Goal: Information Seeking & Learning: Learn about a topic

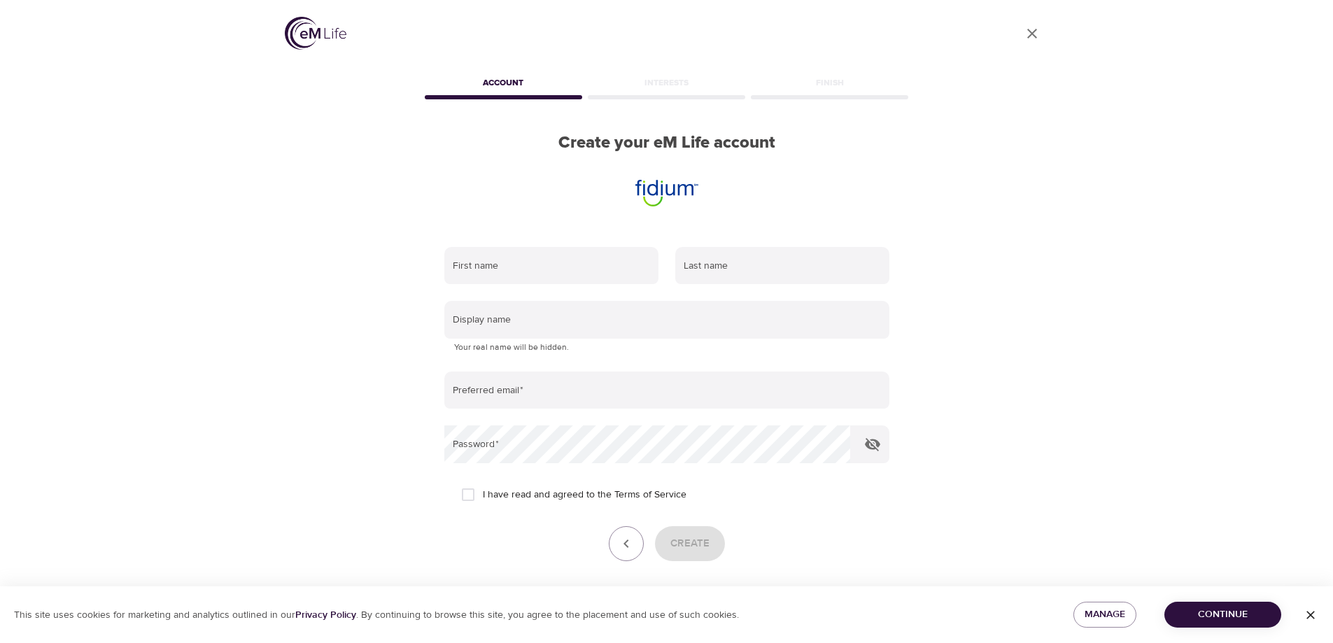
click at [1031, 32] on icon "close" at bounding box center [1032, 34] width 10 height 10
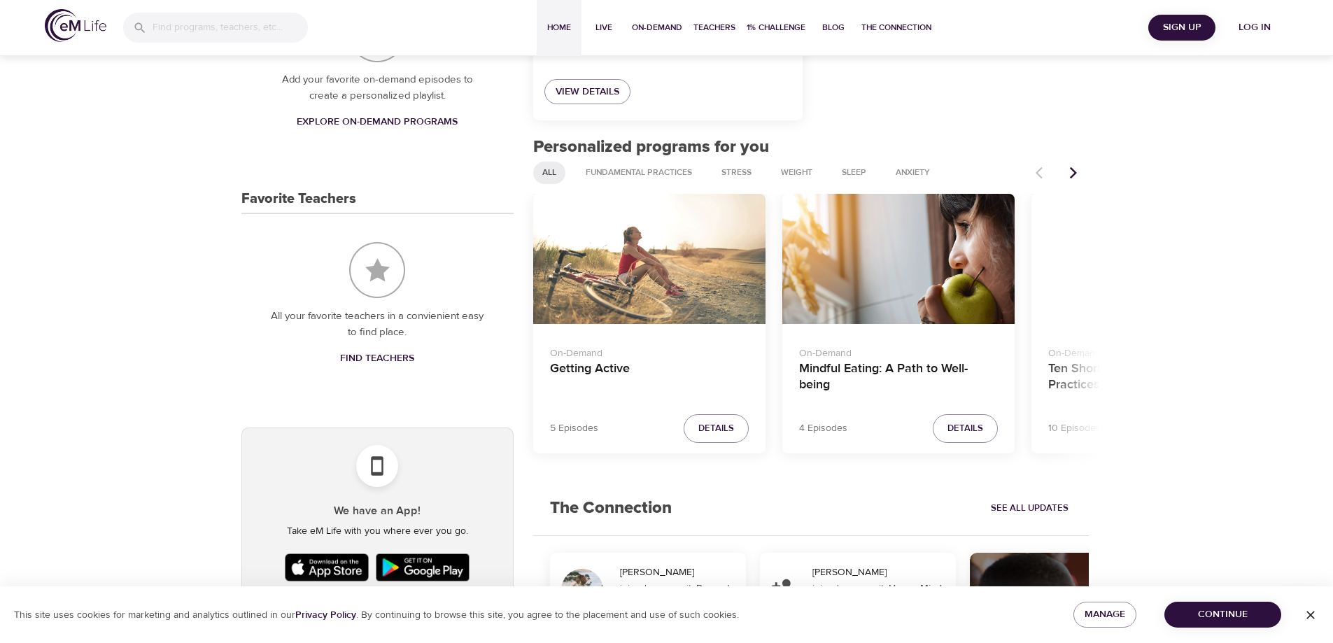
scroll to position [474, 0]
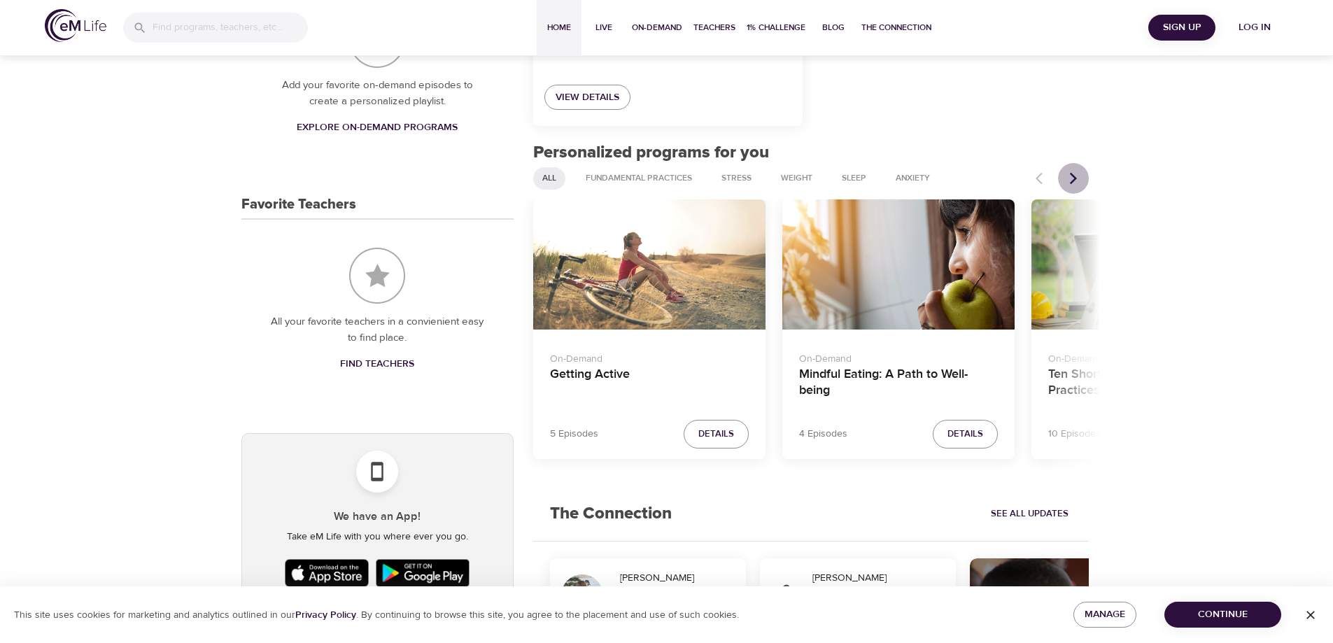
click at [1073, 175] on icon "Next items" at bounding box center [1073, 178] width 7 height 12
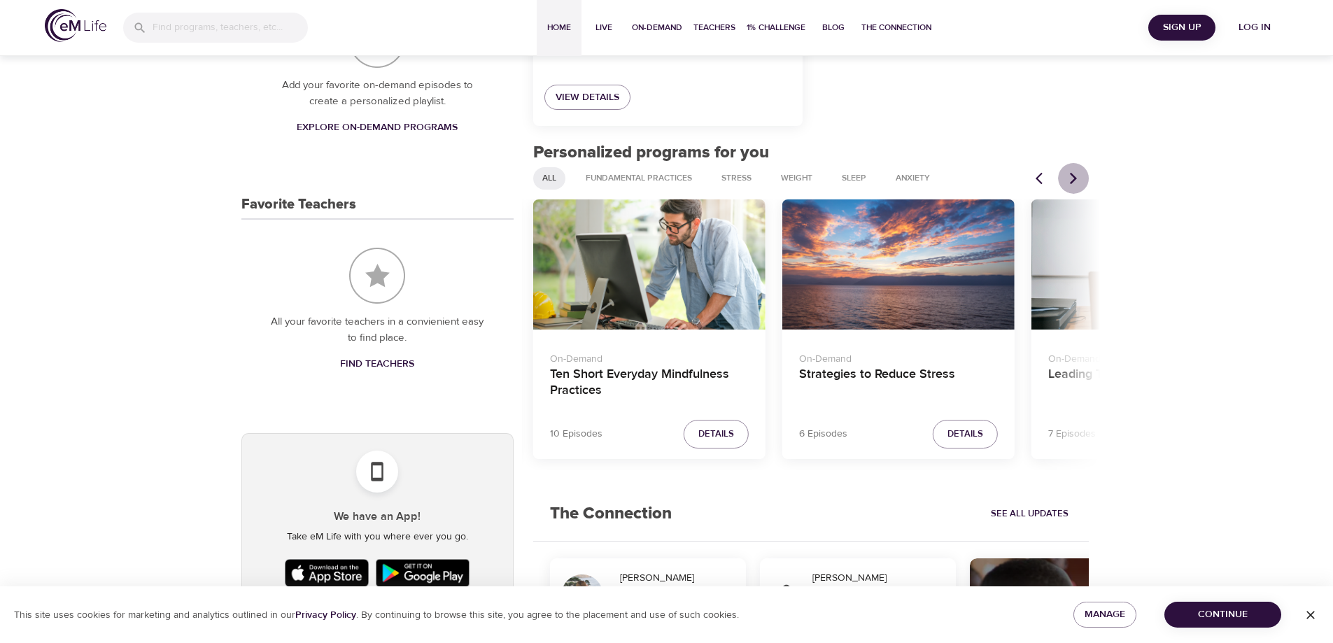
click at [1072, 175] on icon "Next items" at bounding box center [1073, 178] width 7 height 12
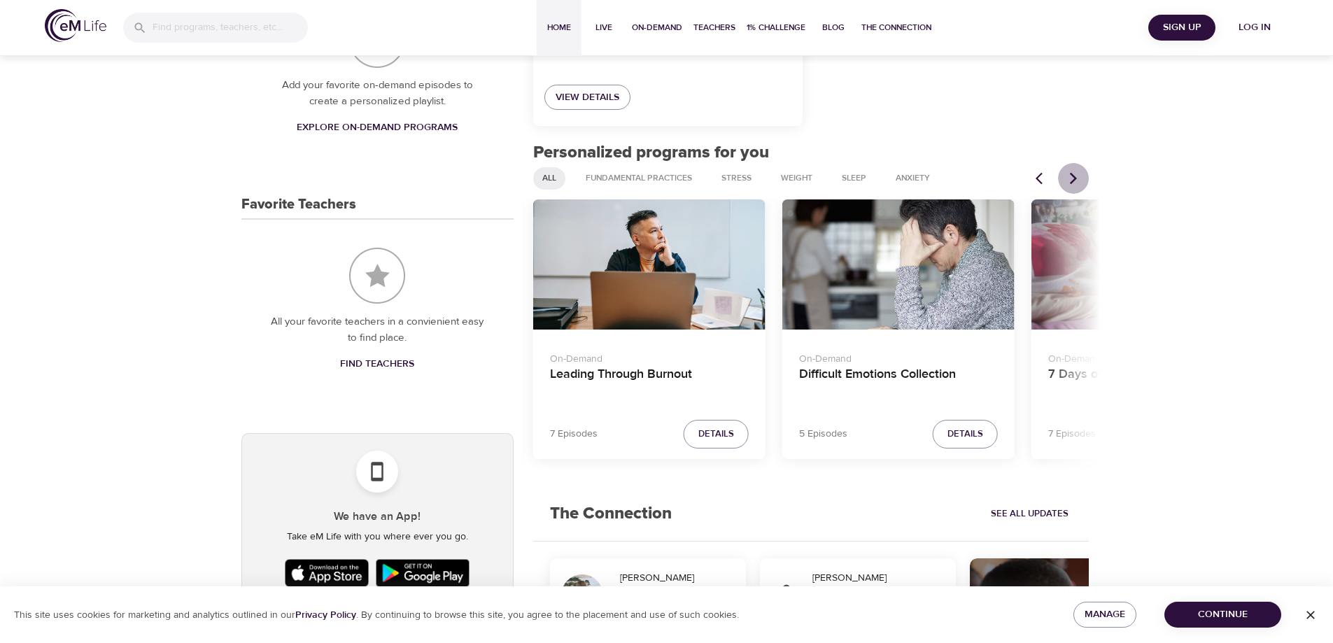
click at [1072, 175] on icon "Next items" at bounding box center [1073, 178] width 7 height 12
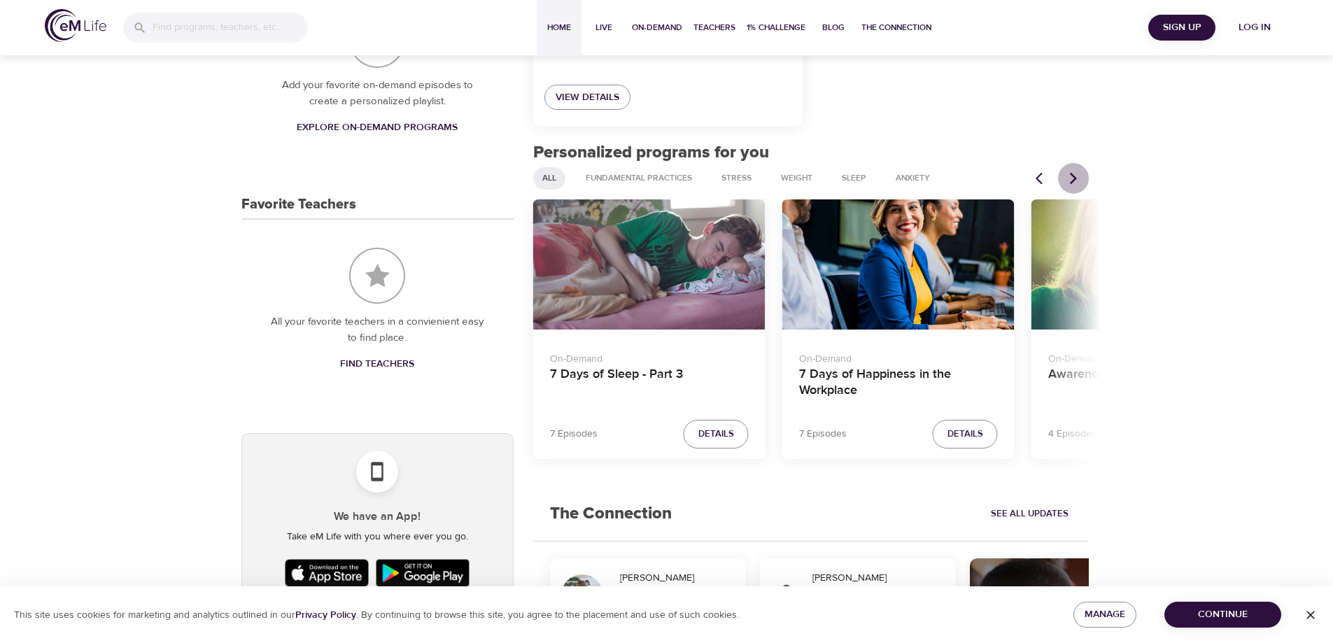
click at [1072, 175] on icon "Next items" at bounding box center [1073, 178] width 7 height 12
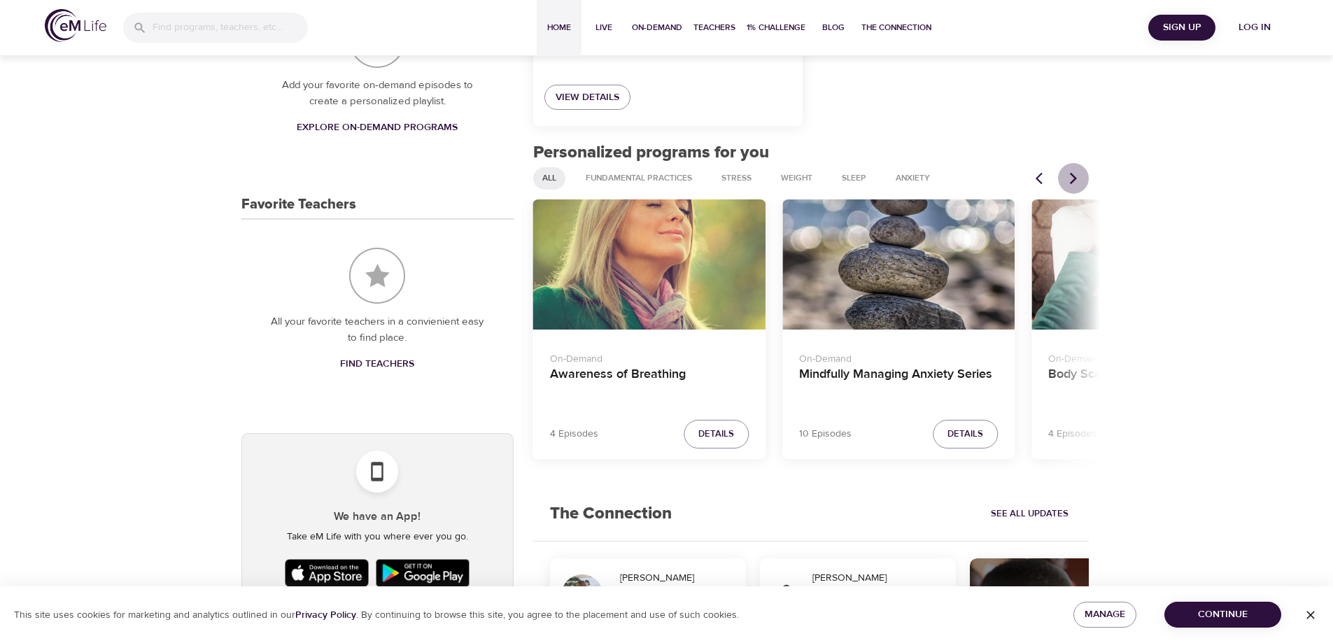
click at [1072, 175] on icon "Next items" at bounding box center [1073, 178] width 7 height 12
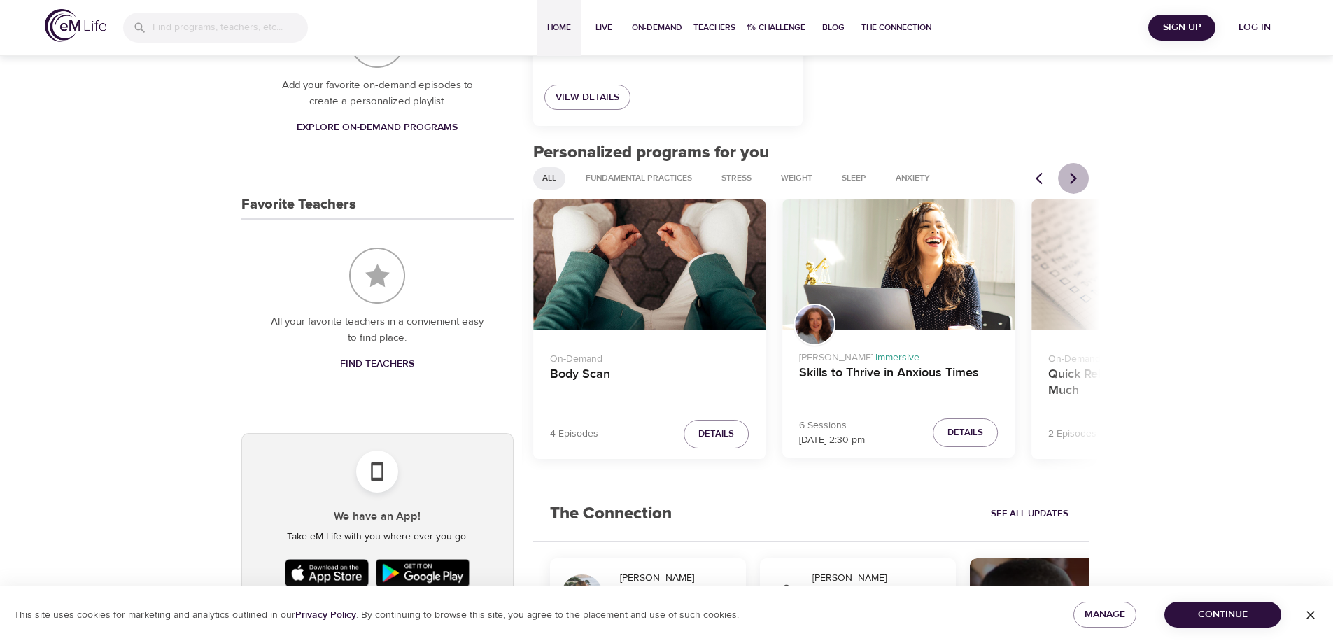
click at [1072, 175] on icon "Next items" at bounding box center [1073, 178] width 7 height 12
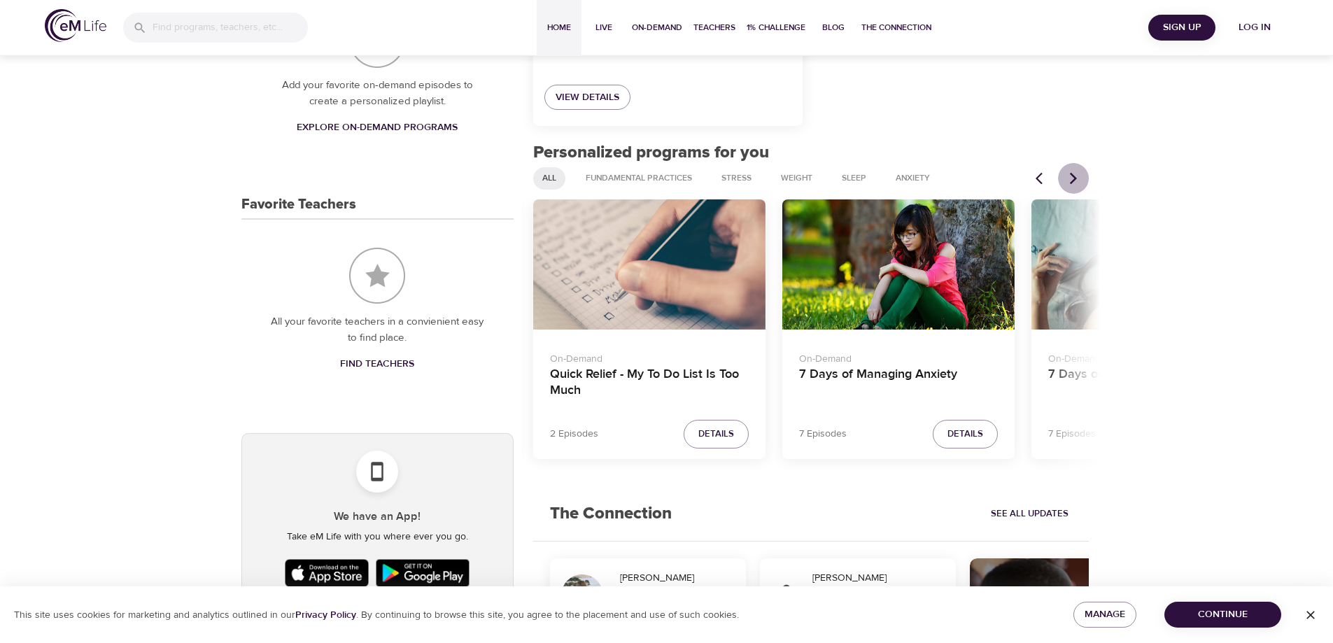
click at [1072, 175] on icon "Next items" at bounding box center [1073, 178] width 7 height 12
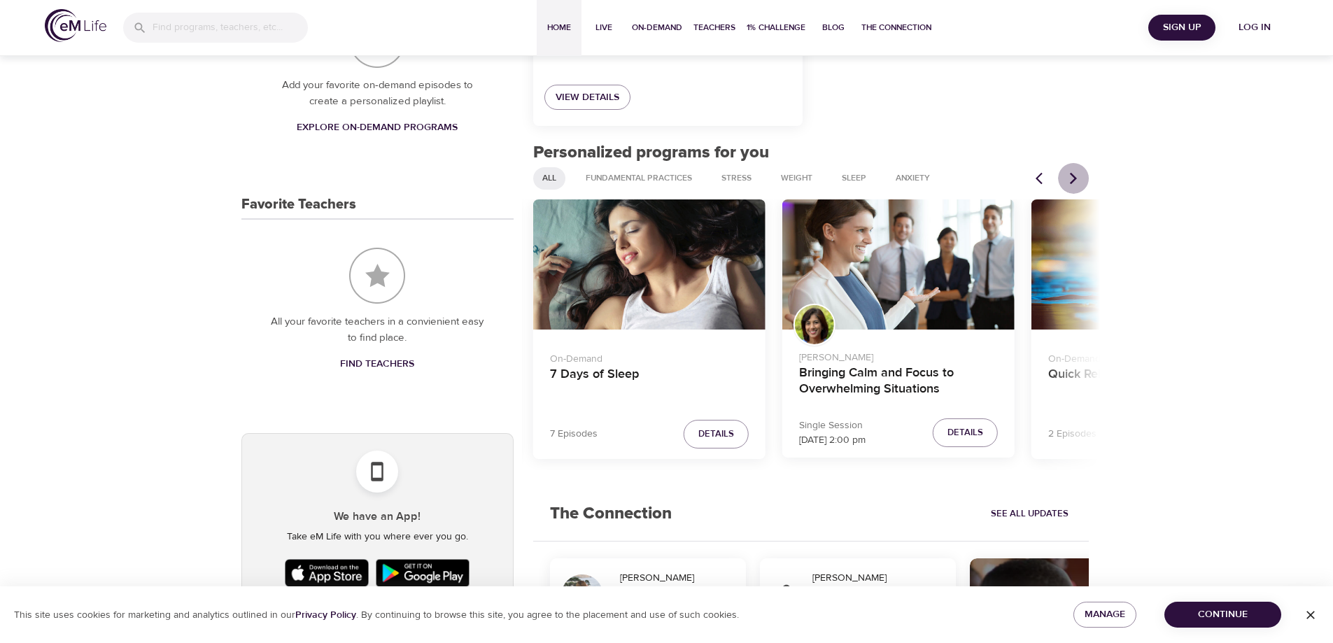
click at [1072, 175] on icon "Next items" at bounding box center [1073, 178] width 7 height 12
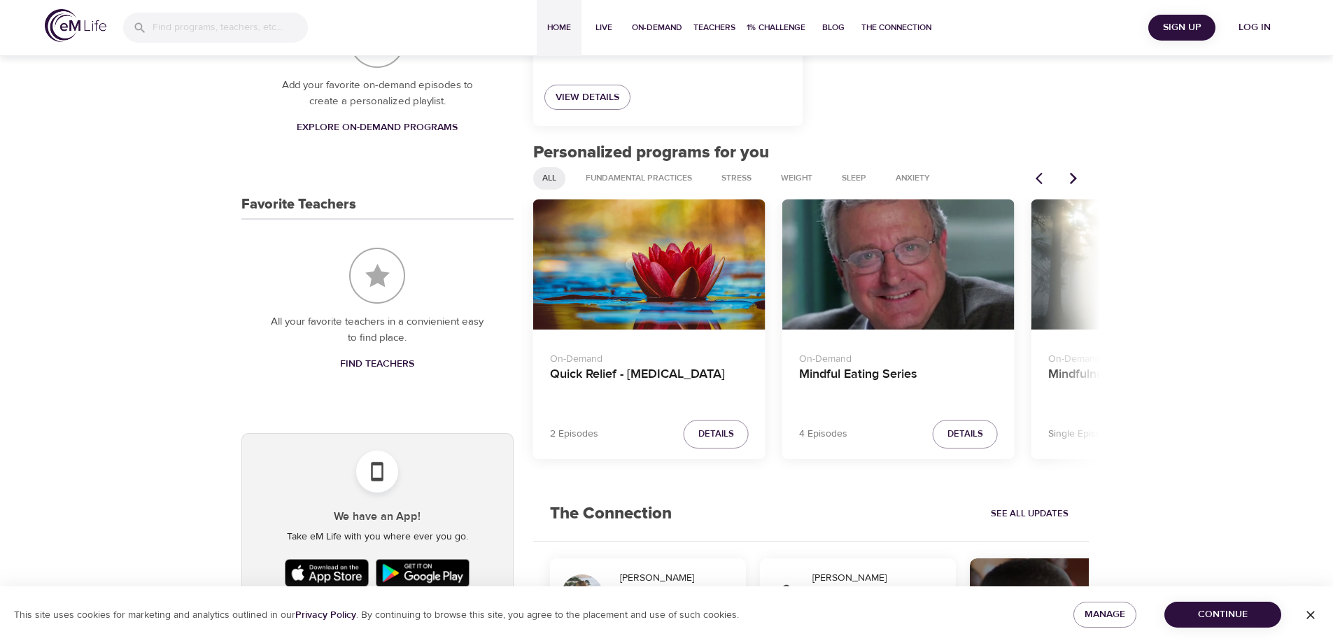
click at [1072, 175] on icon "Next items" at bounding box center [1073, 178] width 7 height 12
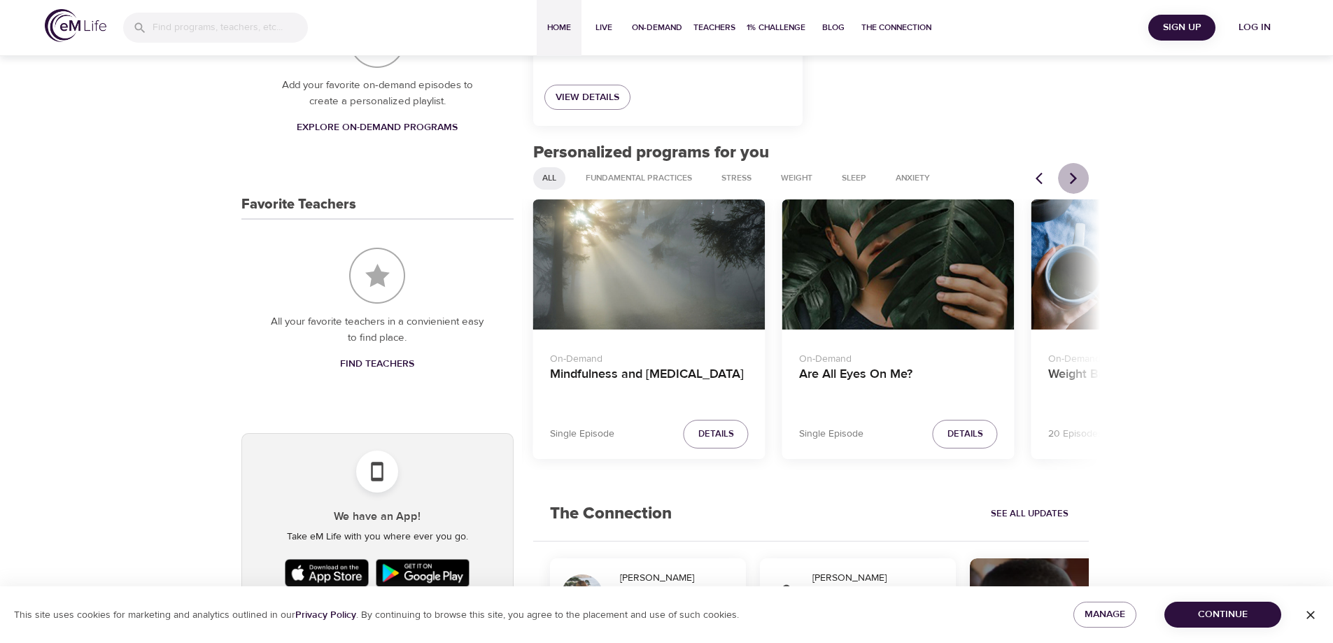
click at [1070, 184] on icon "Next items" at bounding box center [1073, 178] width 14 height 14
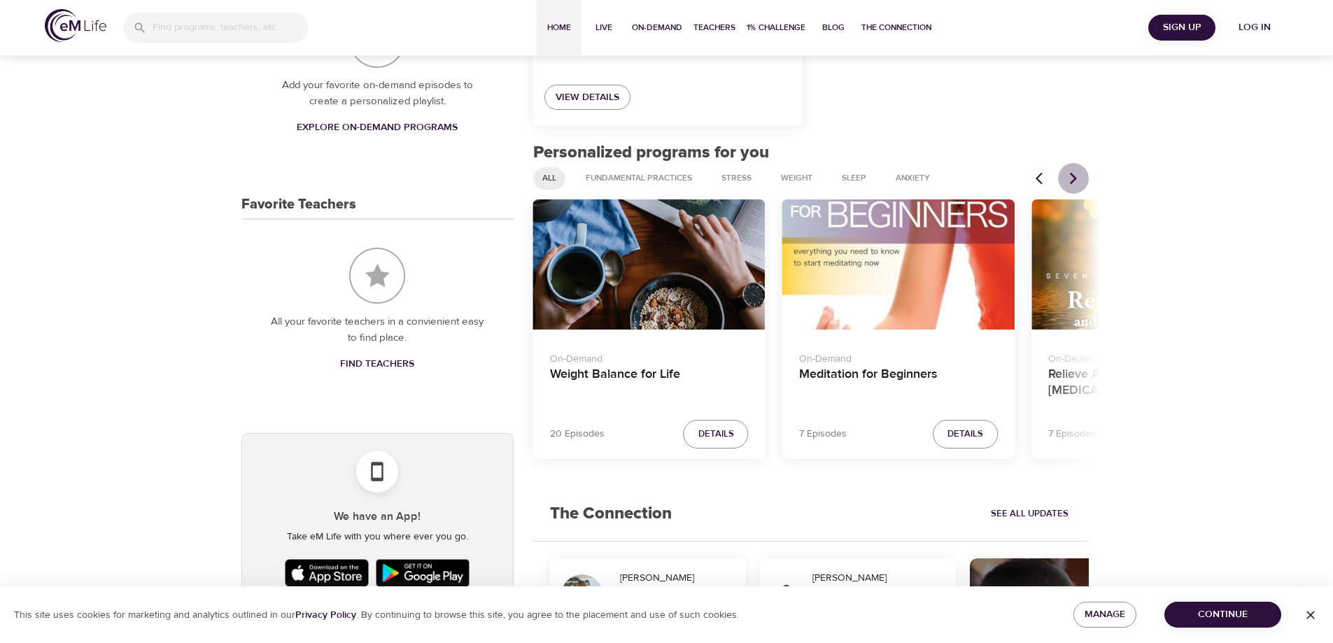
click at [1072, 182] on icon "Next items" at bounding box center [1073, 178] width 7 height 12
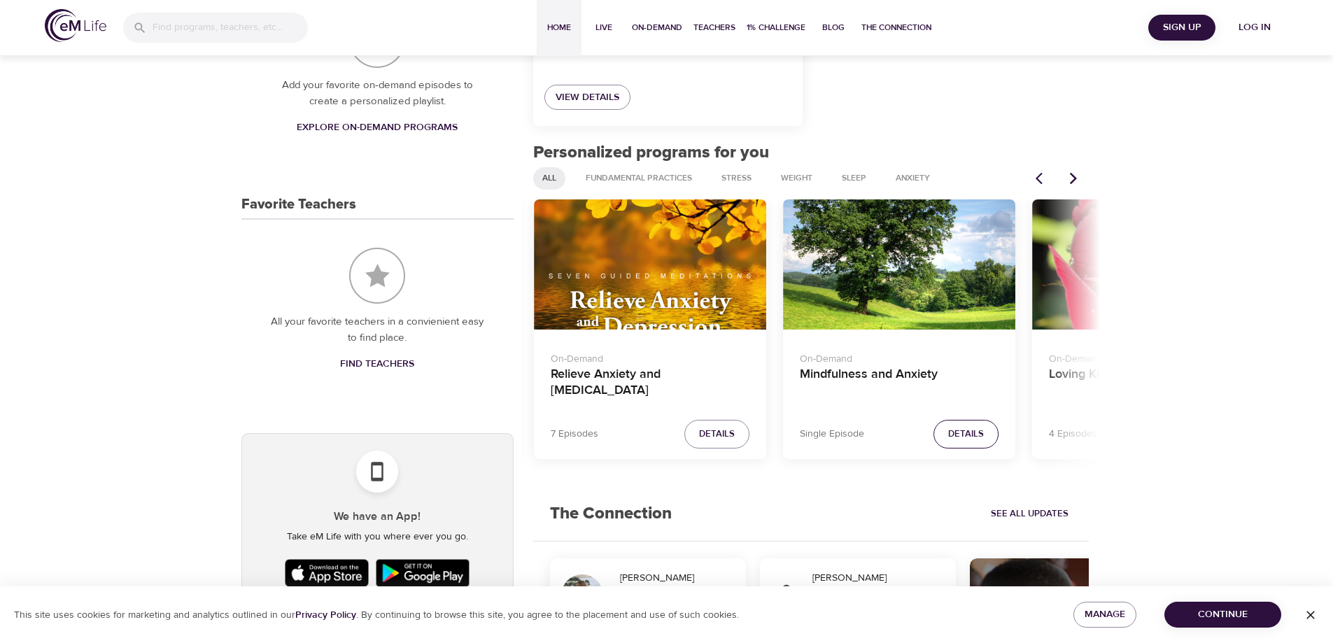
click at [975, 435] on span "Details" at bounding box center [966, 434] width 36 height 16
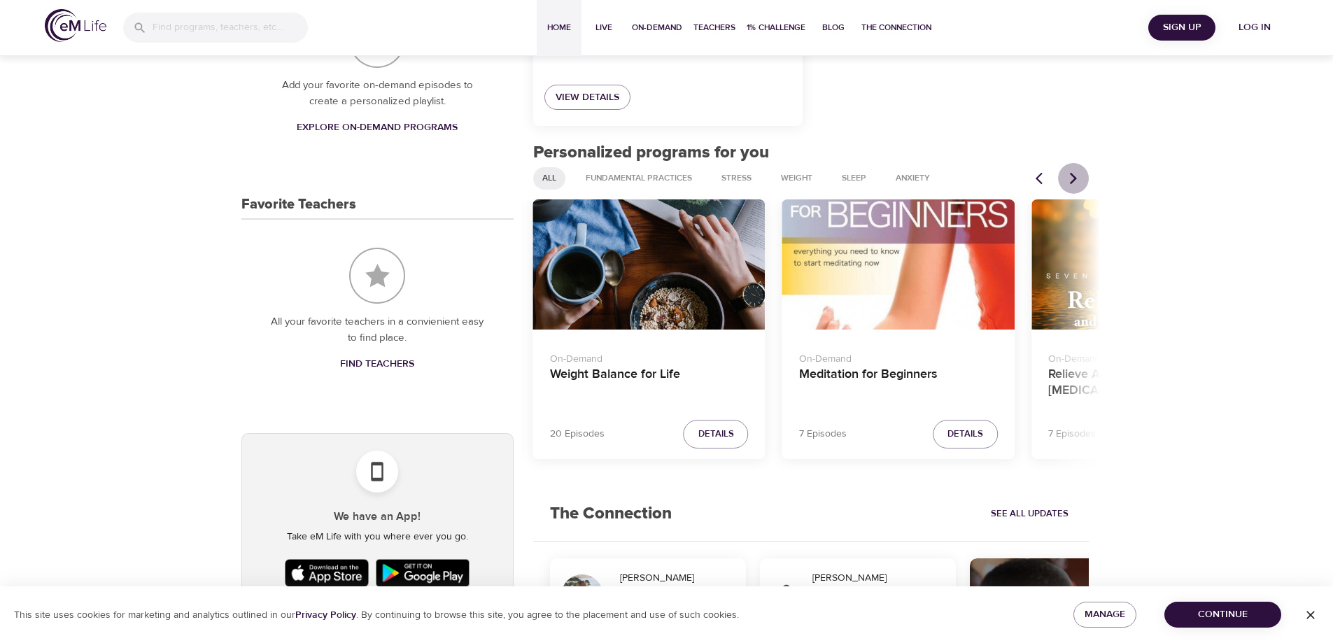
click at [1079, 178] on icon "Next items" at bounding box center [1073, 178] width 14 height 14
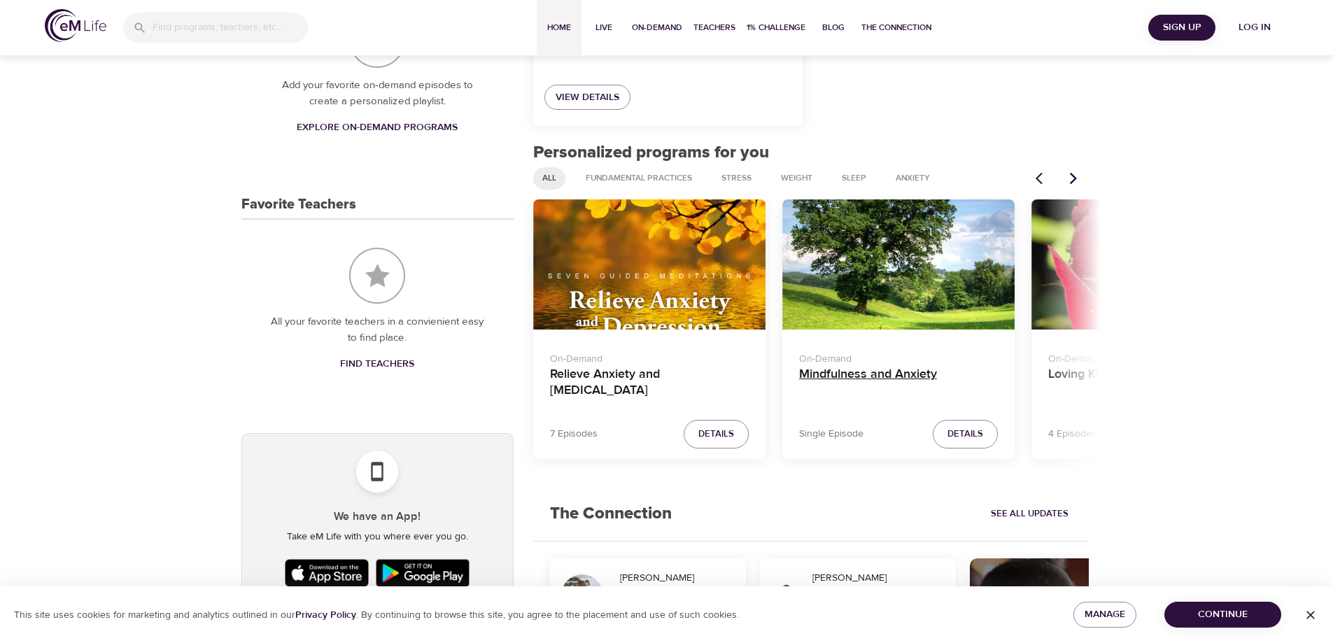
click at [865, 367] on h4 "Mindfulness and Anxiety" at bounding box center [898, 384] width 199 height 34
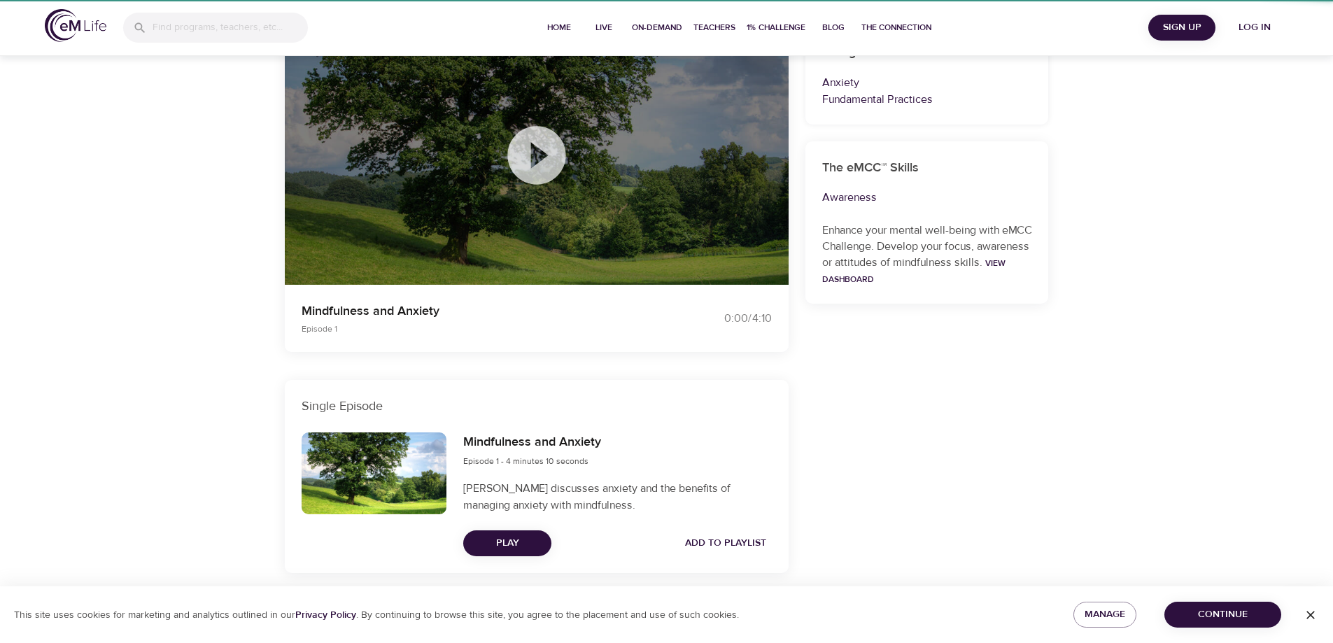
scroll to position [153, 0]
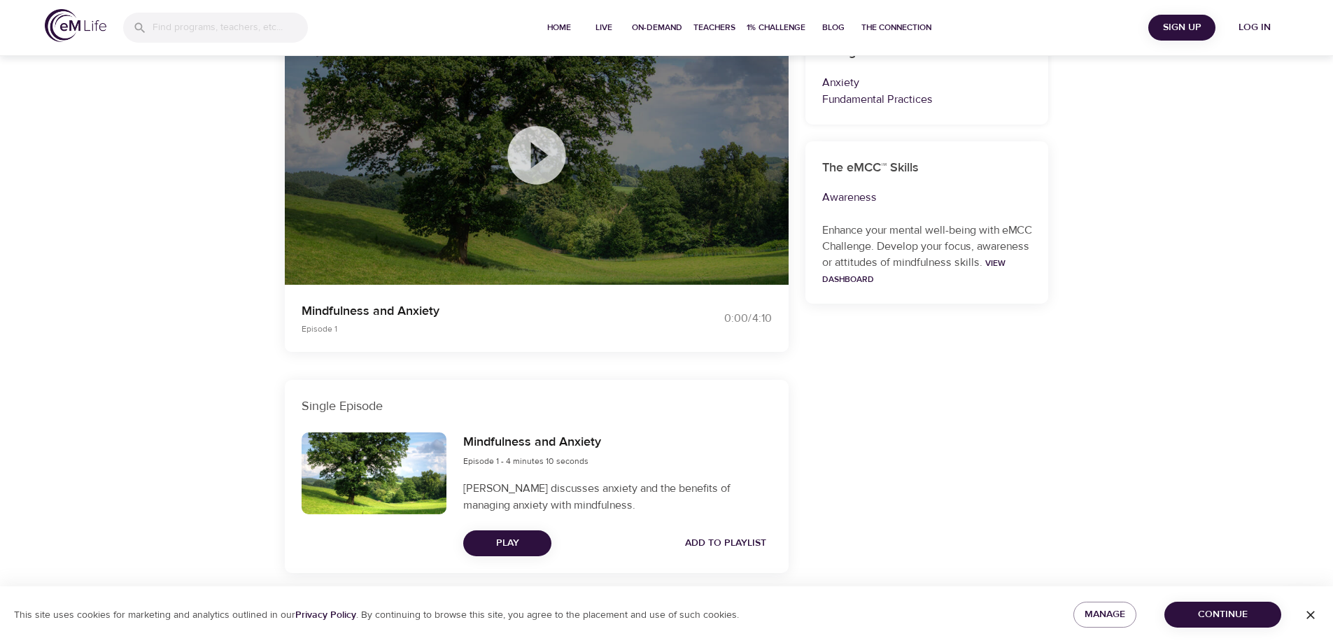
click at [541, 159] on icon at bounding box center [537, 155] width 70 height 70
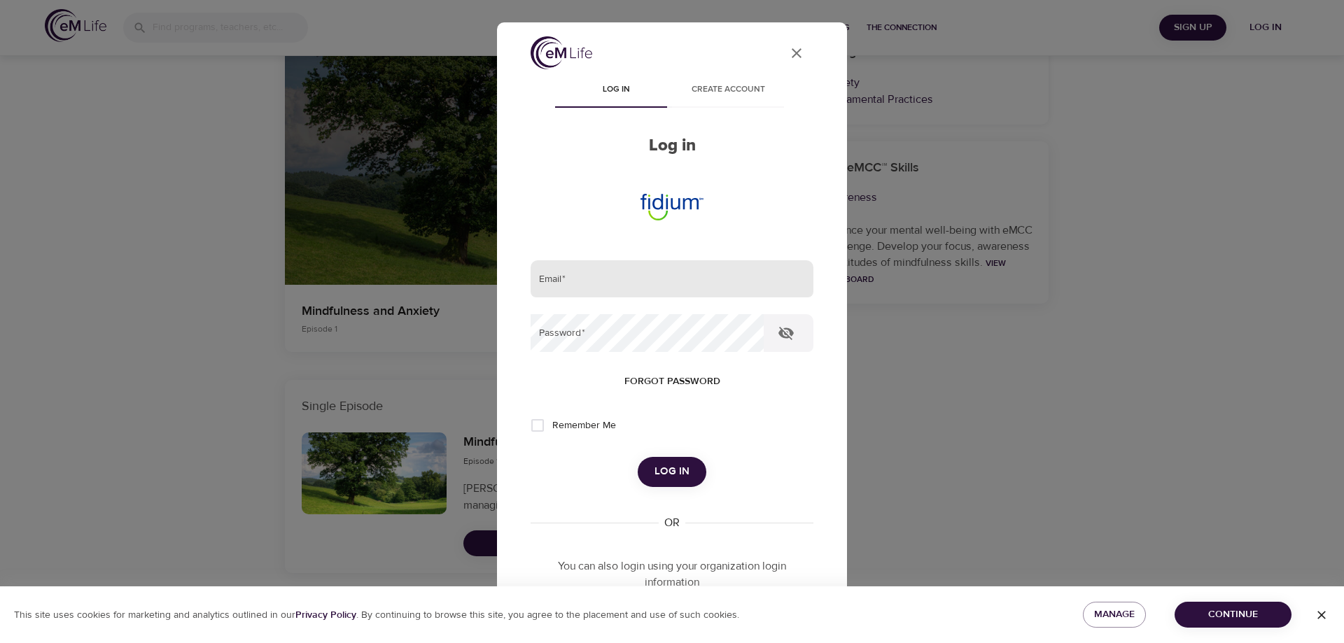
type input "william.shaw@consolidated.com"
click at [785, 328] on icon "button" at bounding box center [785, 333] width 15 height 13
click at [683, 463] on span "Log in" at bounding box center [671, 472] width 35 height 18
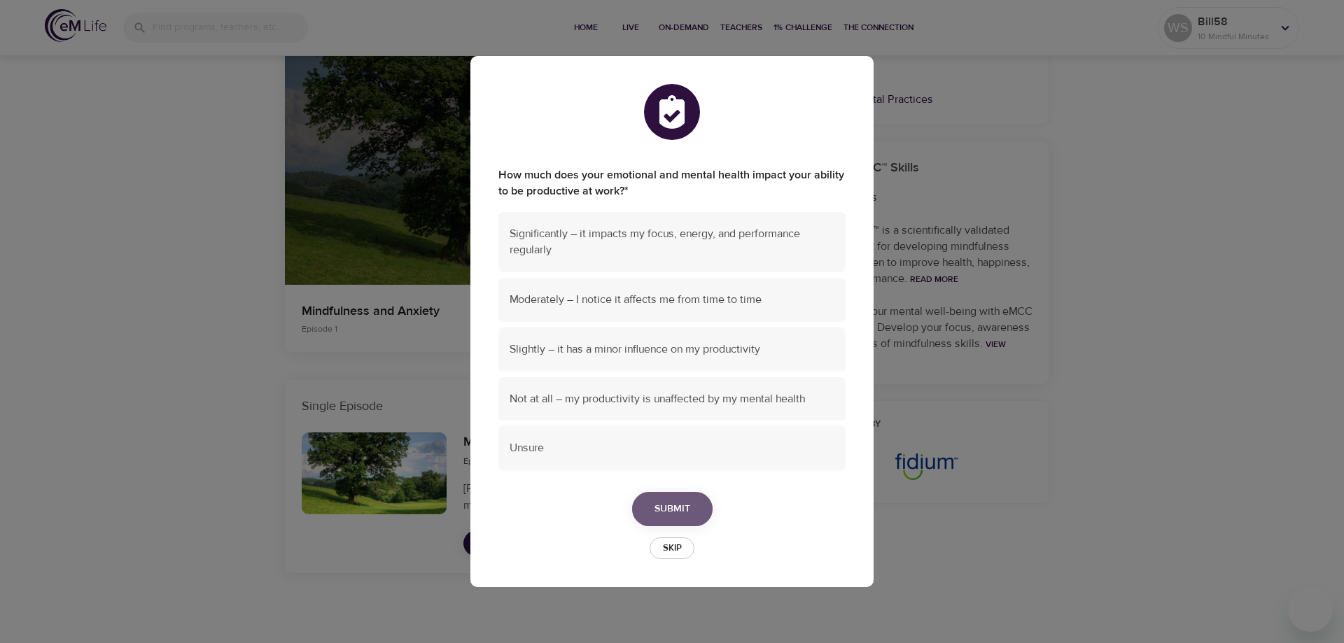
click at [686, 503] on span "Submit" at bounding box center [672, 508] width 36 height 17
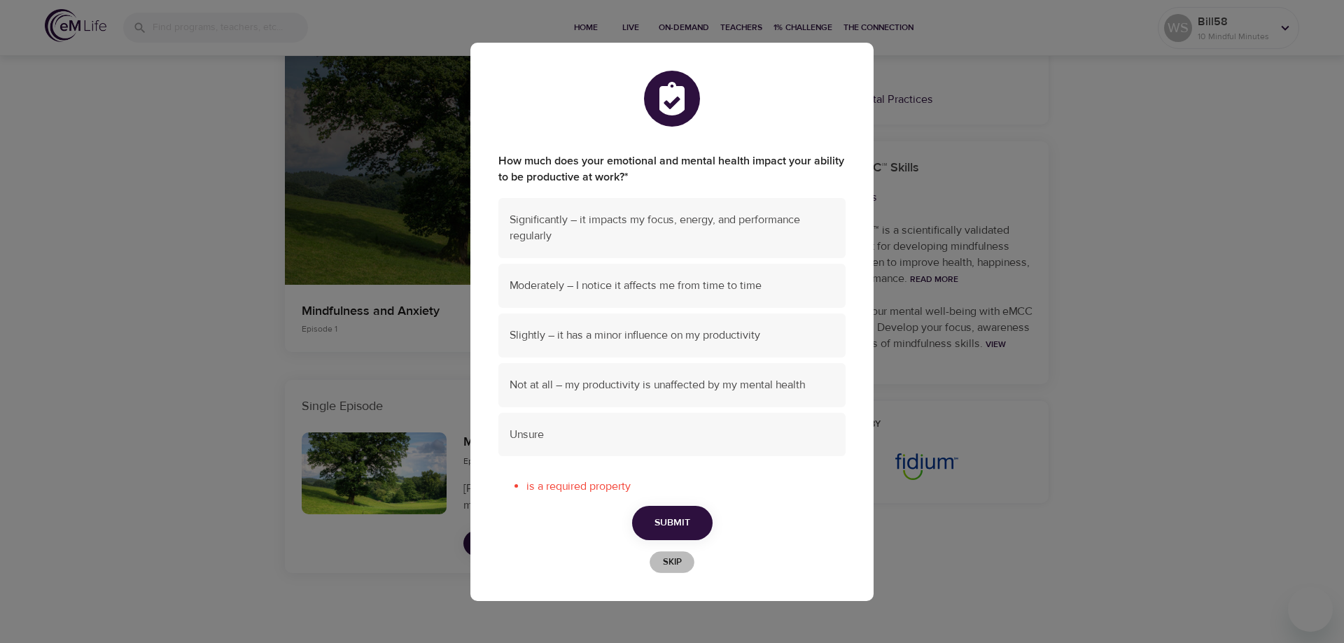
click at [674, 555] on span "Skip" at bounding box center [671, 562] width 31 height 16
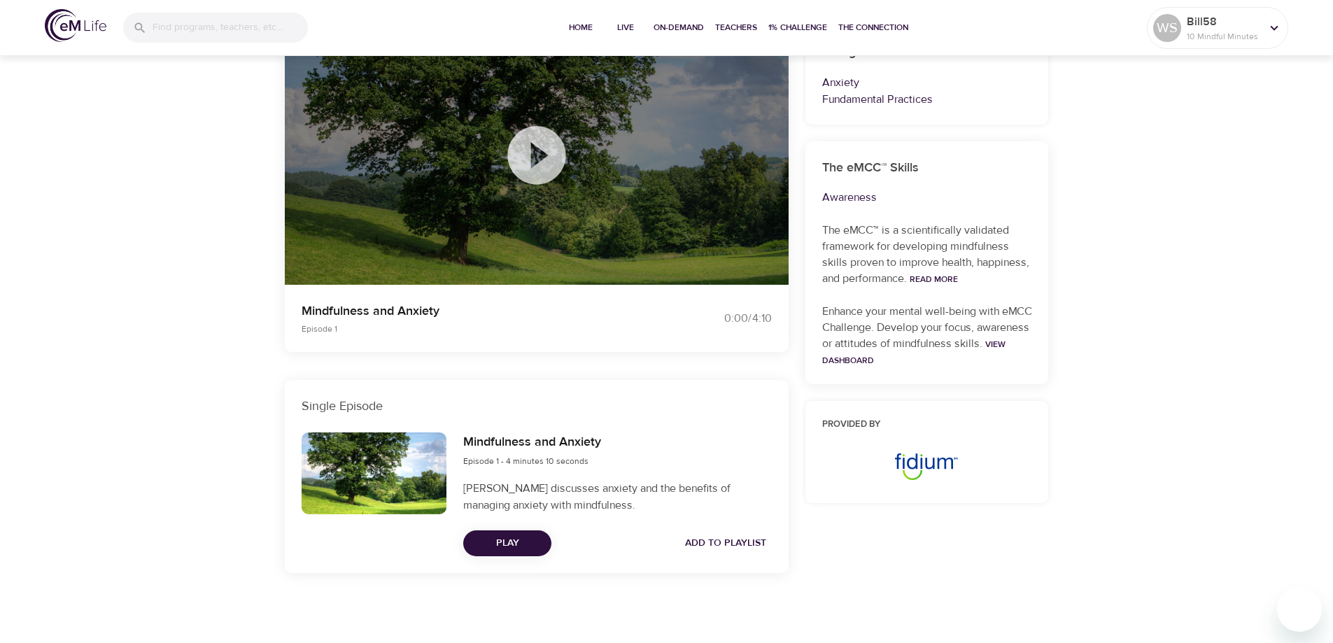
click at [540, 164] on icon at bounding box center [536, 155] width 58 height 58
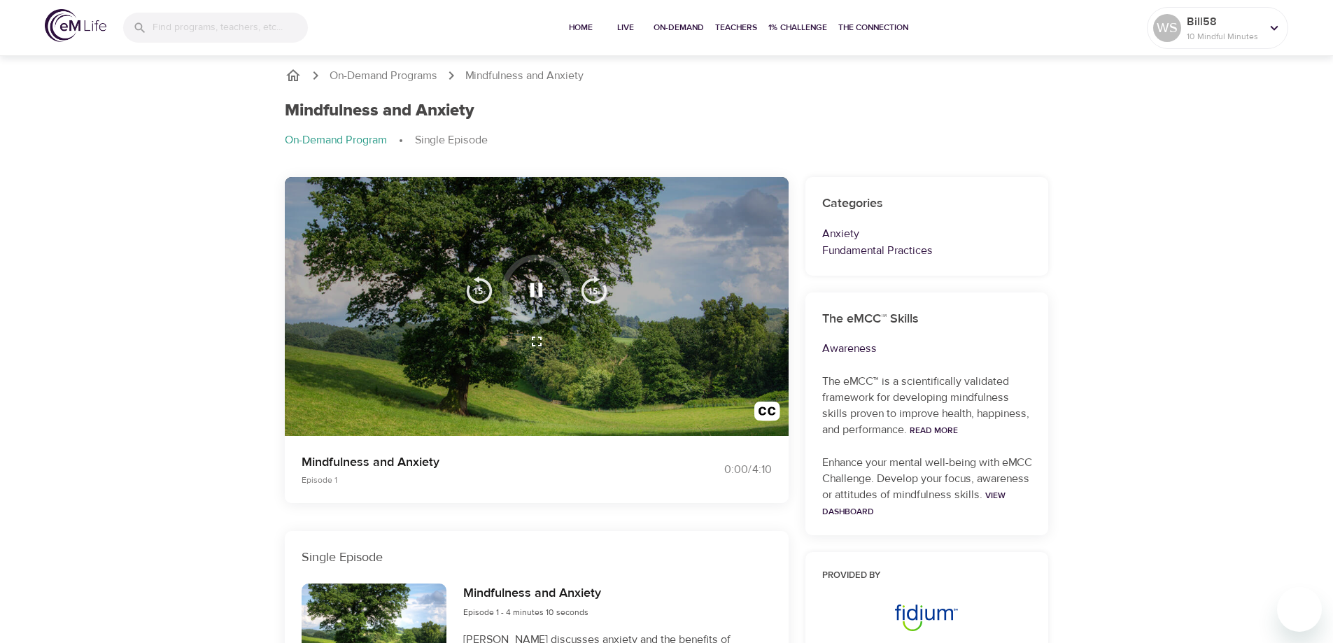
scroll to position [0, 0]
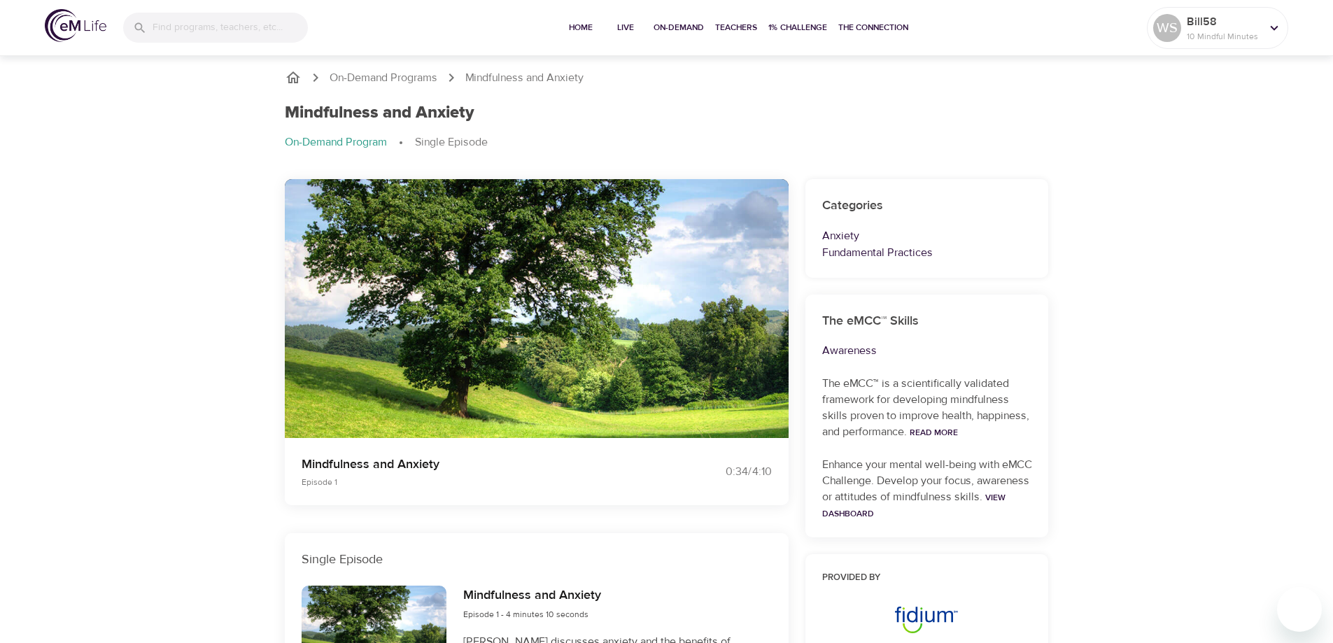
click at [1187, 441] on div "On-Demand Programs Mindfulness and Anxiety Mindfulness and Anxiety On-Demand Pr…" at bounding box center [666, 424] width 1333 height 744
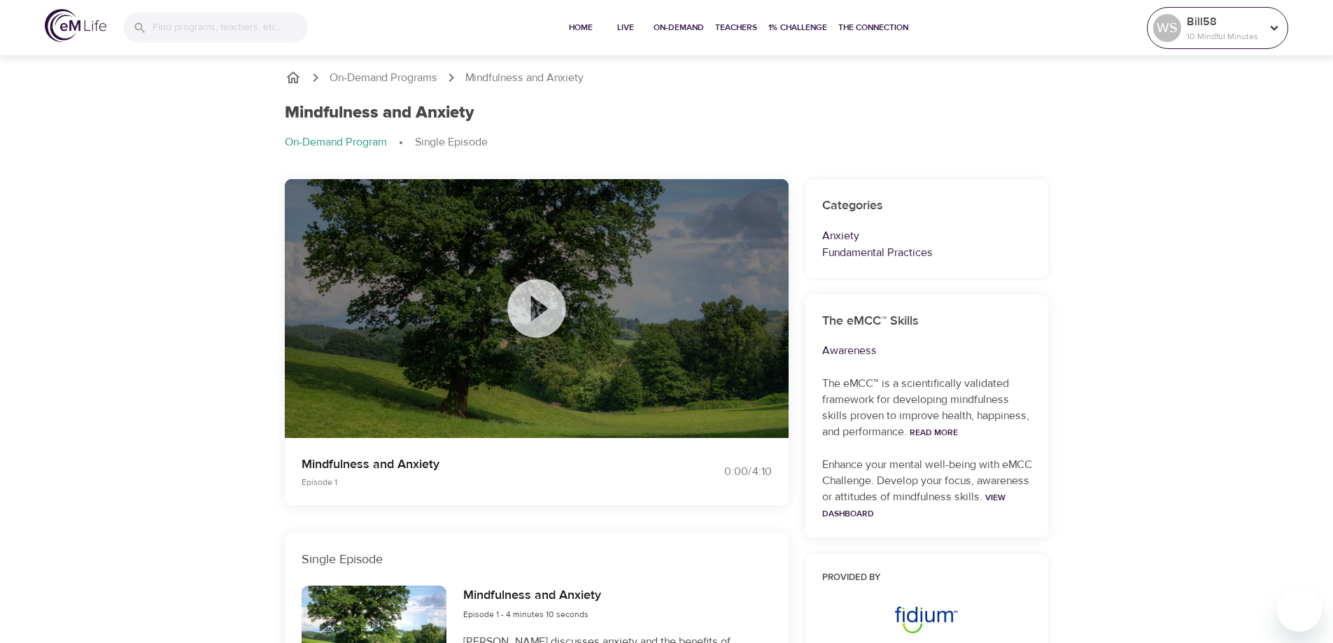
click at [1274, 36] on div at bounding box center [1274, 27] width 21 height 21
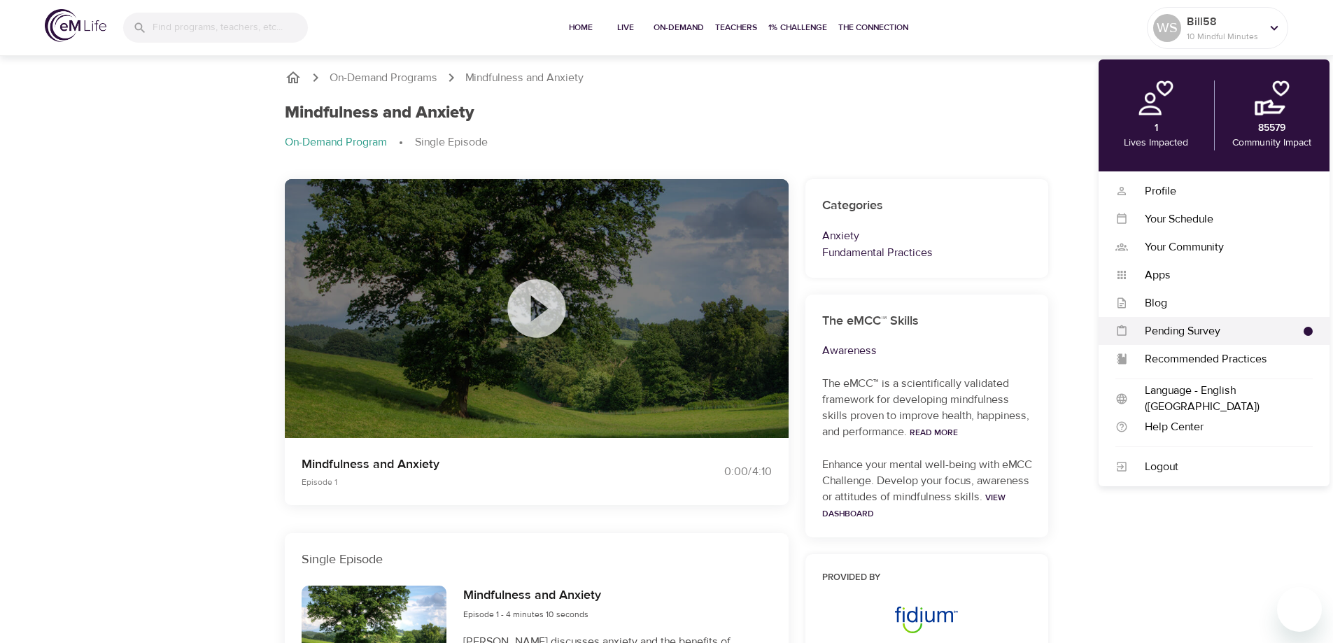
click at [1207, 330] on div "Pending Survey" at bounding box center [1216, 331] width 176 height 16
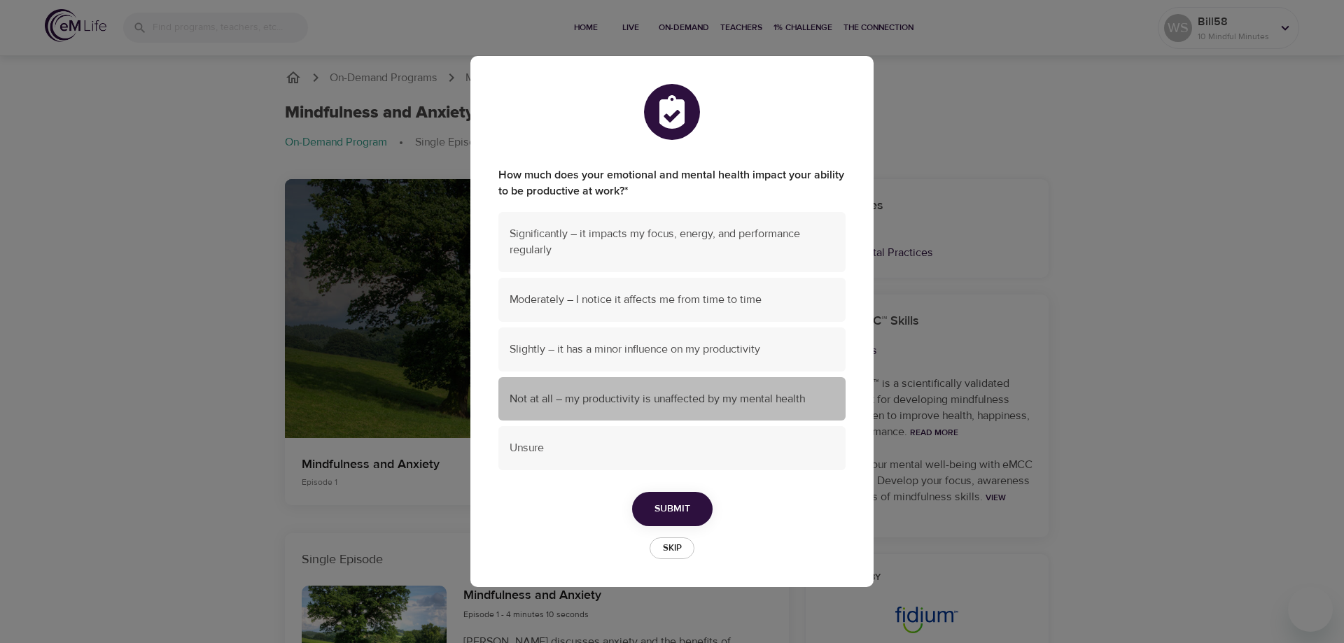
click at [768, 403] on span "Not at all – my productivity is unaffected by my mental health" at bounding box center [671, 399] width 325 height 16
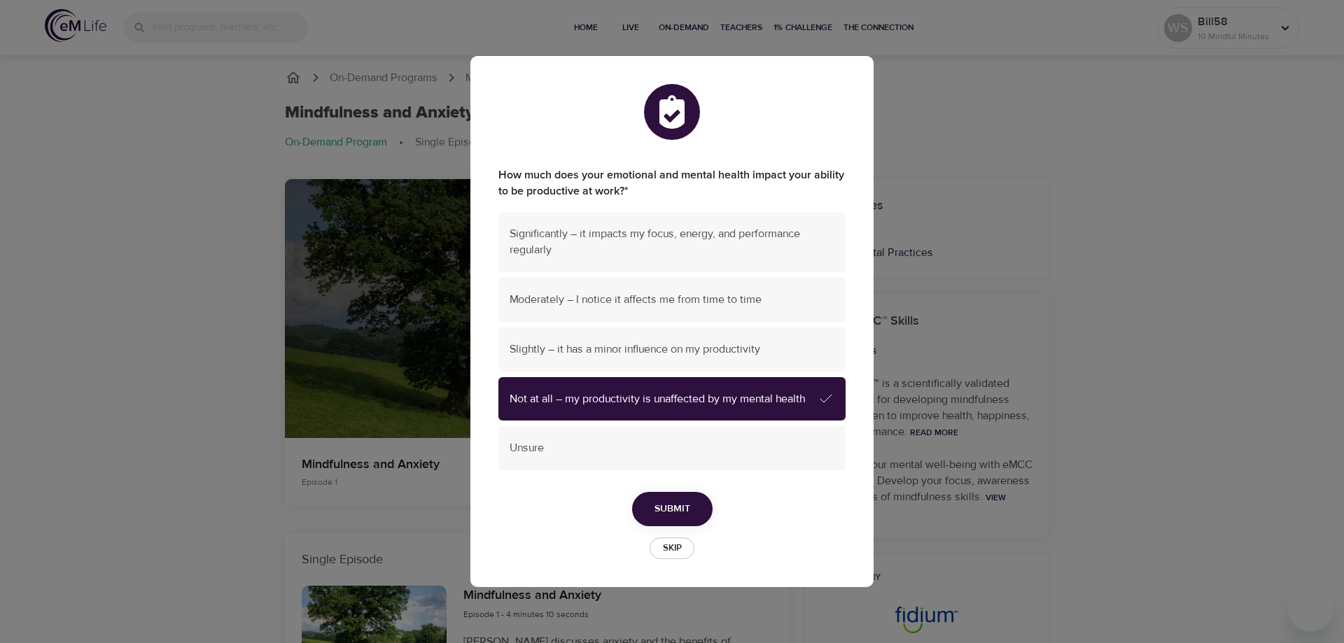
click at [697, 505] on button "Submit" at bounding box center [672, 509] width 80 height 34
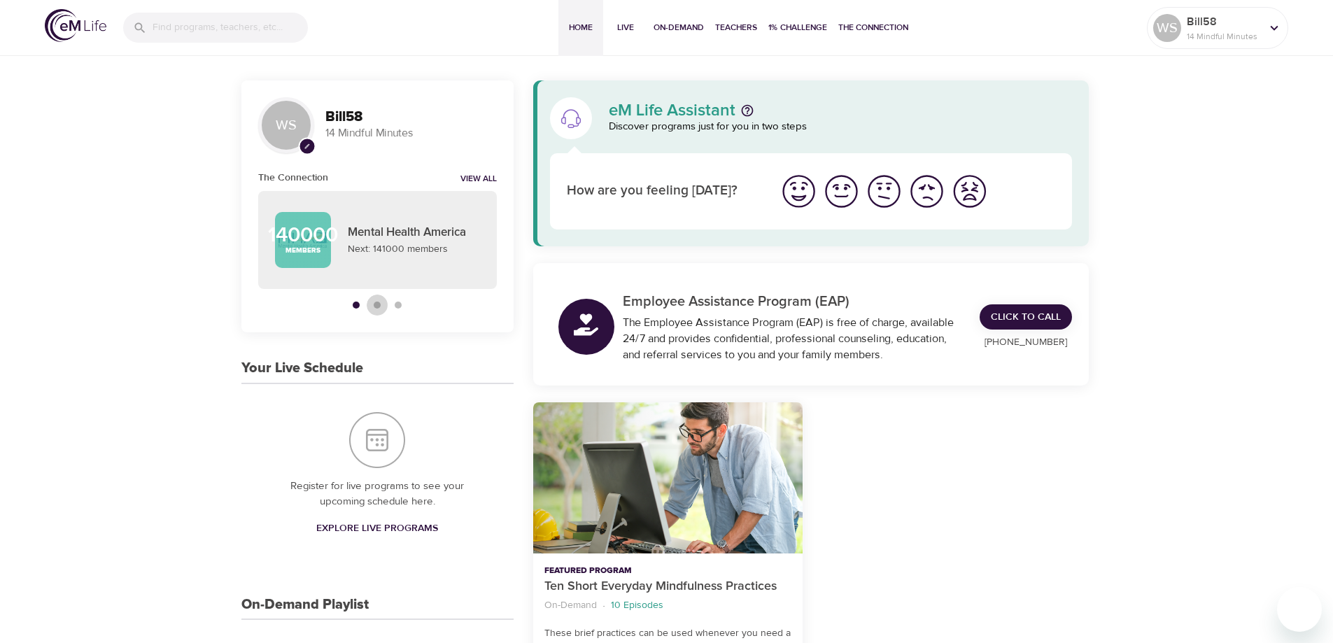
click at [379, 309] on button "button" at bounding box center [377, 305] width 21 height 21
click at [397, 311] on button "button" at bounding box center [398, 305] width 21 height 21
click at [801, 186] on img "I'm feeling great" at bounding box center [799, 191] width 38 height 38
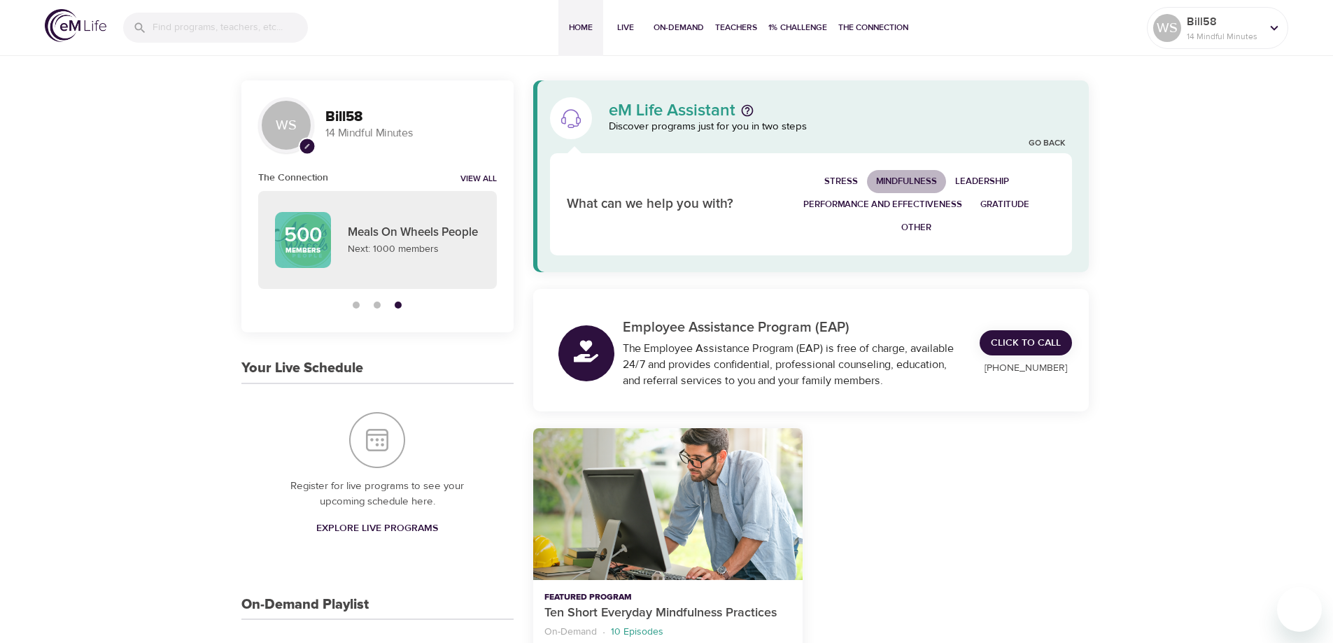
click at [929, 183] on span "Mindfulness" at bounding box center [906, 182] width 61 height 16
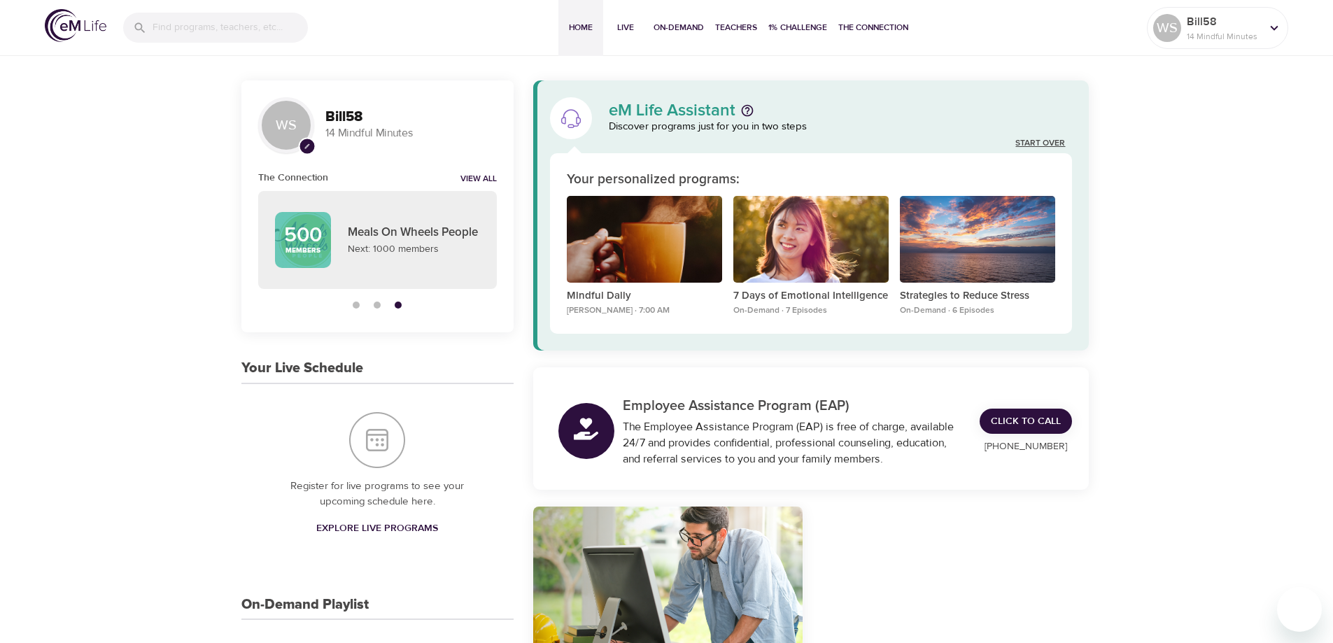
click at [1038, 144] on link "Start Over" at bounding box center [1040, 144] width 50 height 12
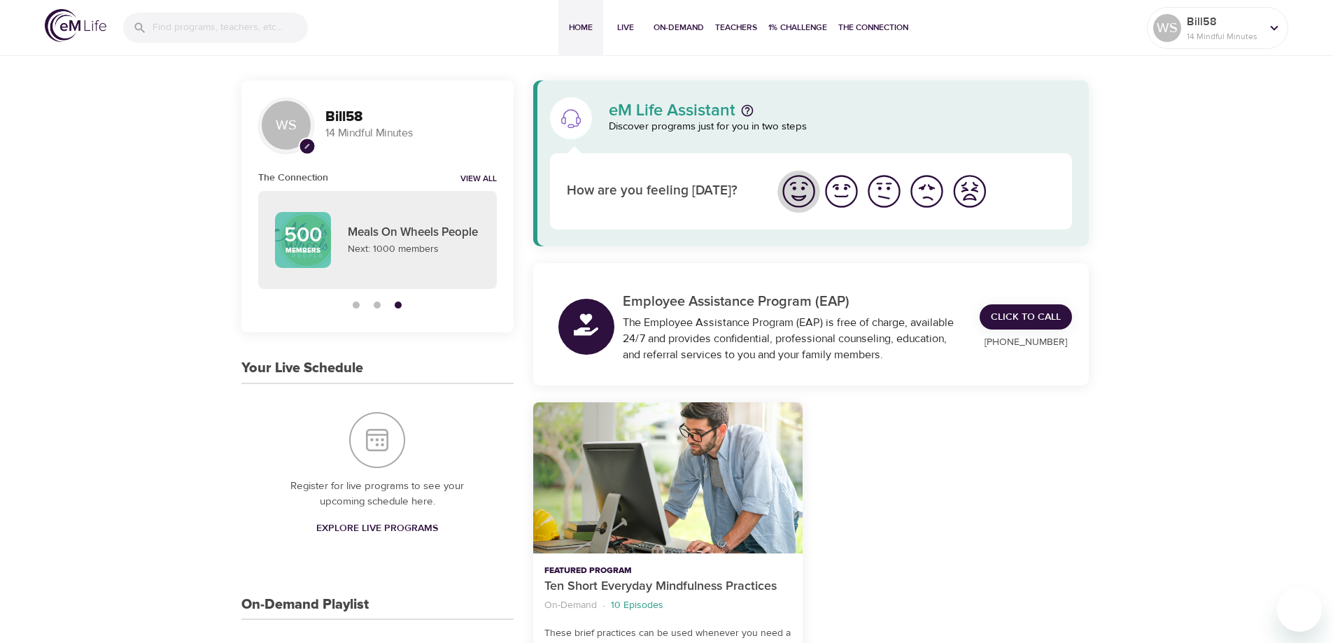
click at [795, 201] on img "I'm feeling great" at bounding box center [799, 191] width 38 height 38
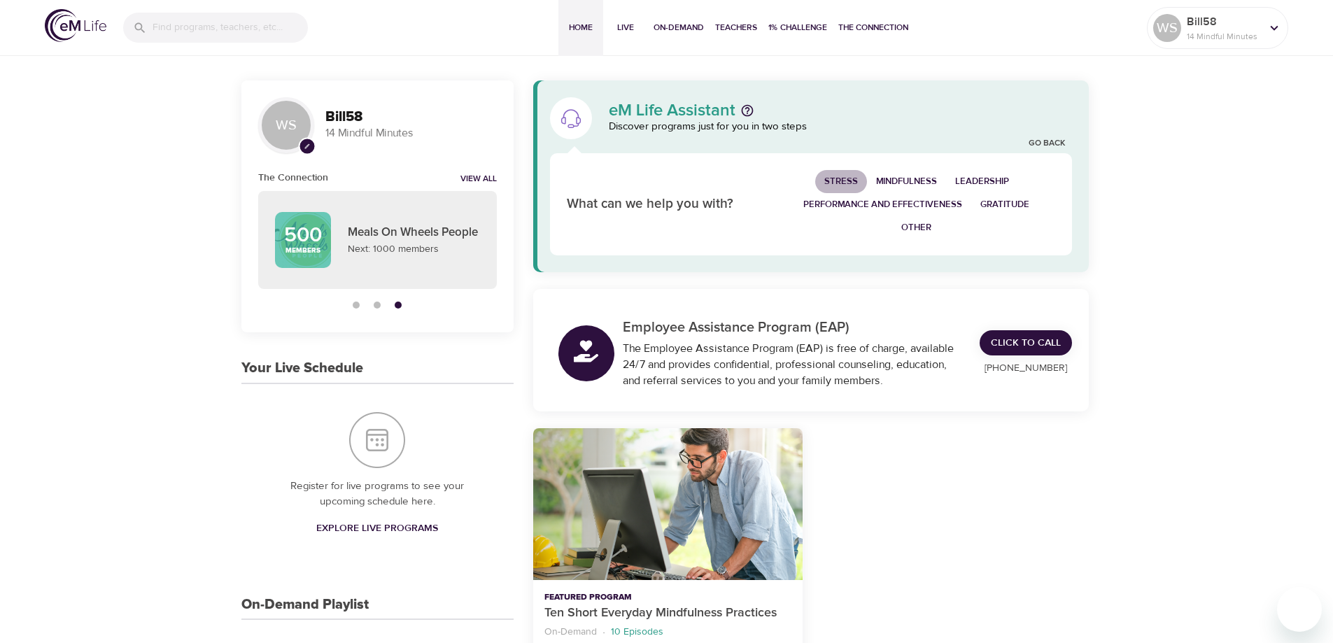
click at [840, 181] on span "Stress" at bounding box center [841, 182] width 34 height 16
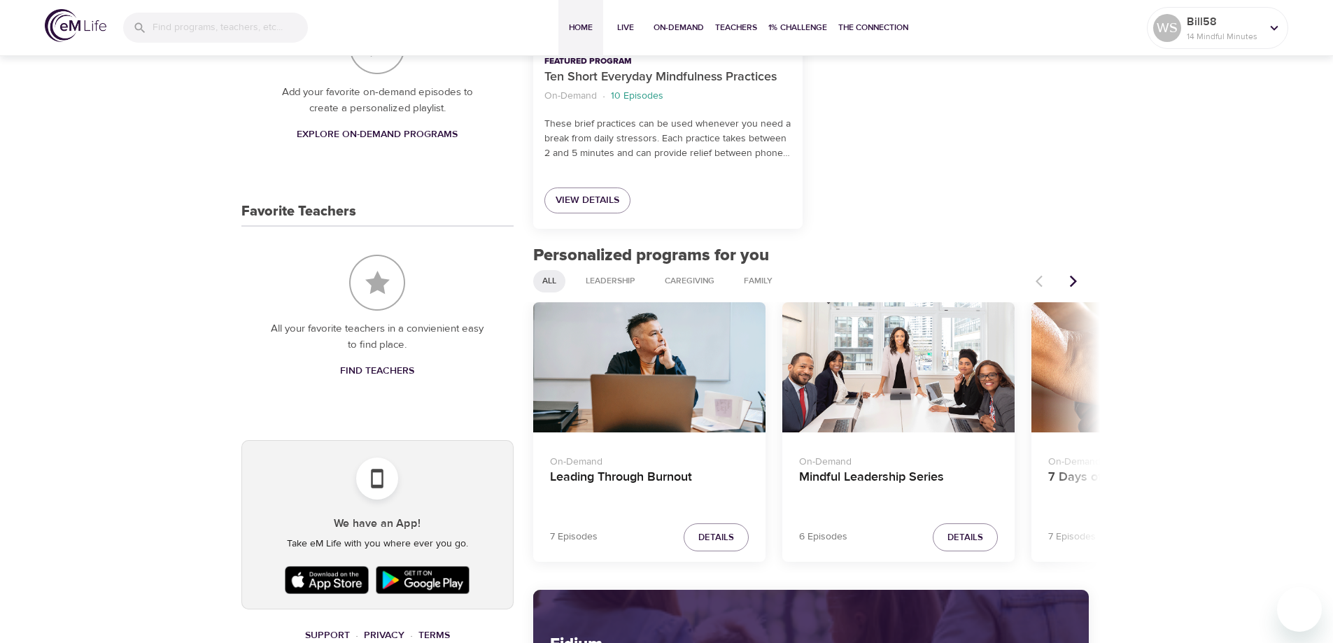
scroll to position [700, 0]
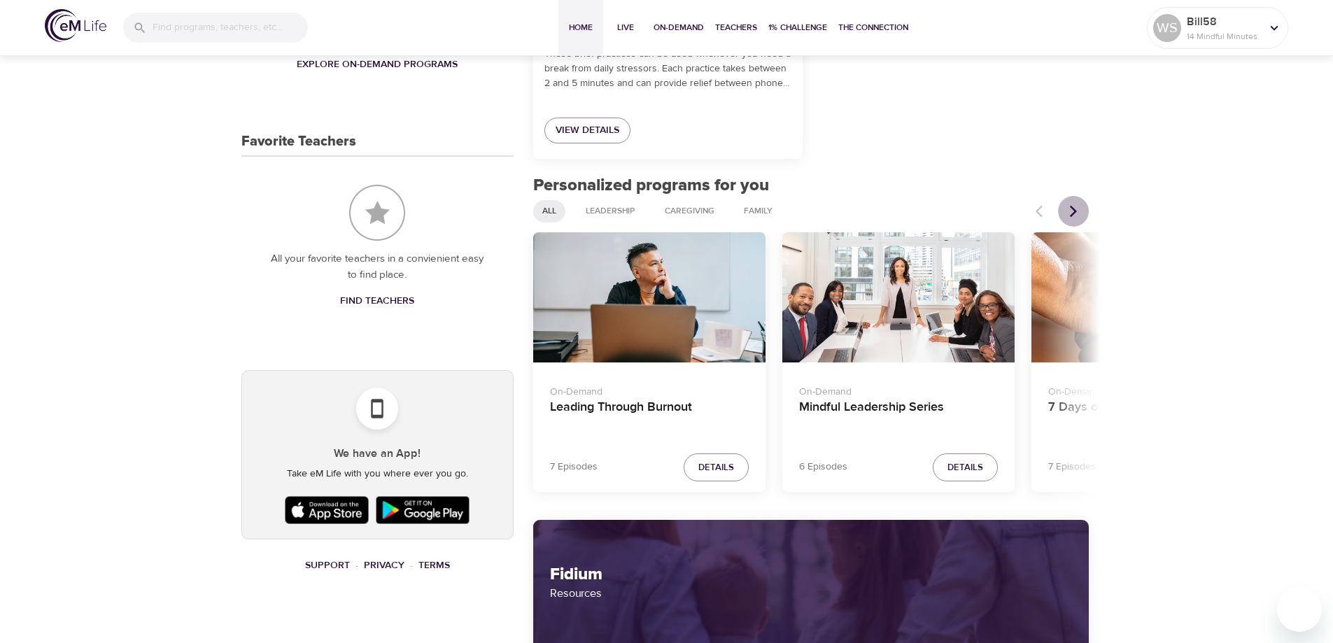
click at [1073, 211] on icon "Next items" at bounding box center [1073, 211] width 14 height 14
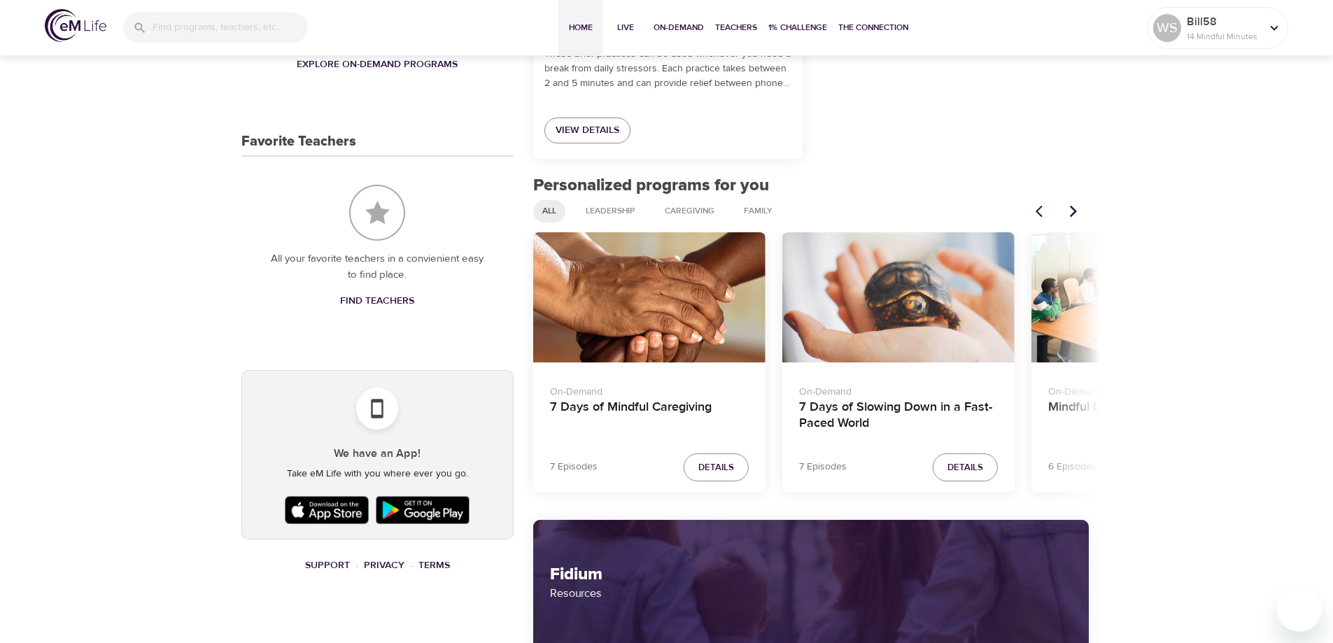
click at [1073, 211] on icon "Next items" at bounding box center [1073, 211] width 14 height 14
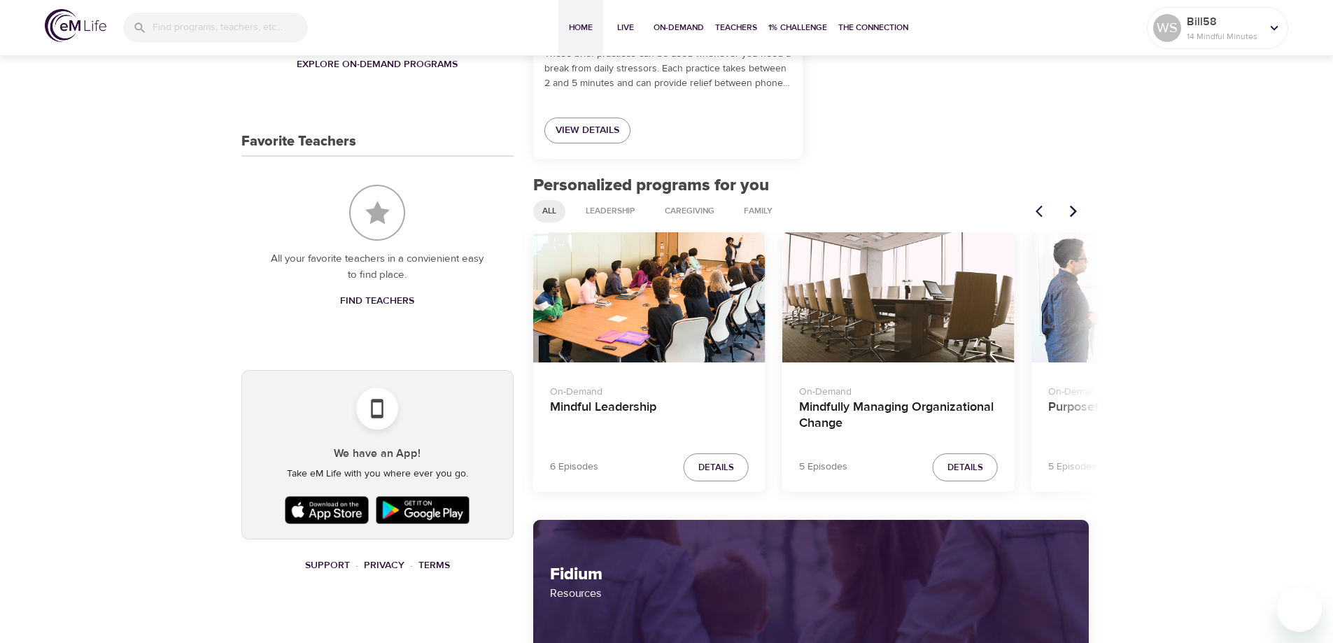
click at [1073, 211] on icon "Next items" at bounding box center [1073, 211] width 14 height 14
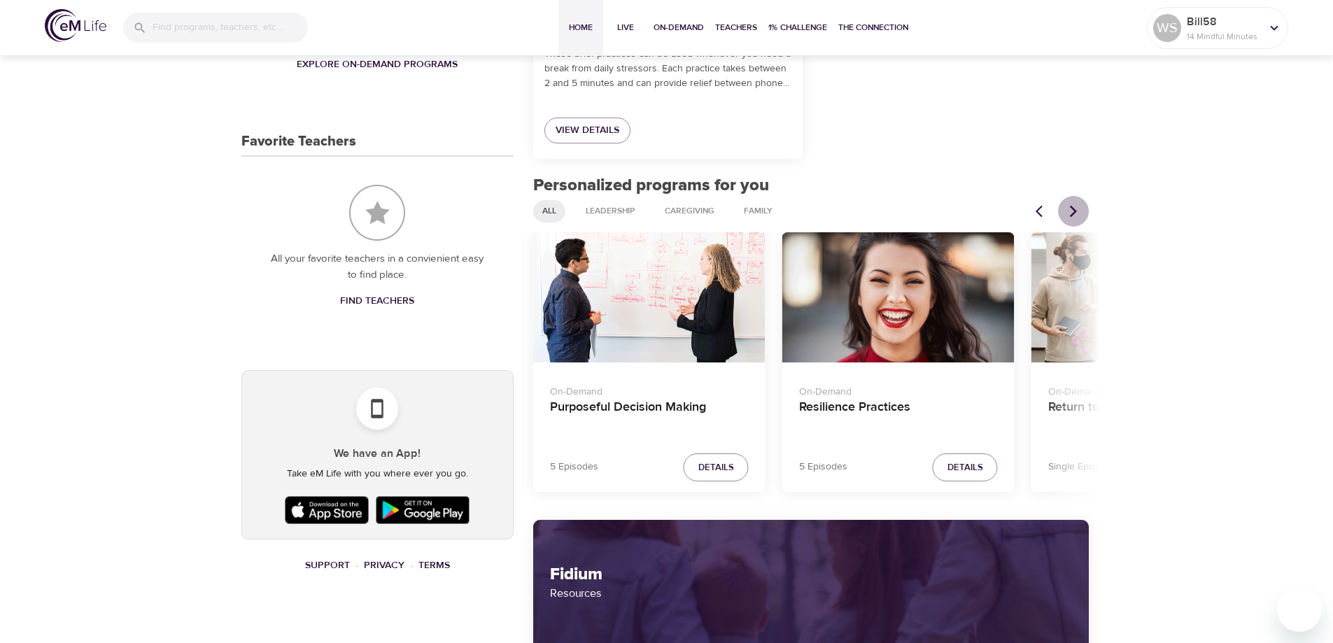
click at [1073, 211] on icon "Next items" at bounding box center [1073, 211] width 14 height 14
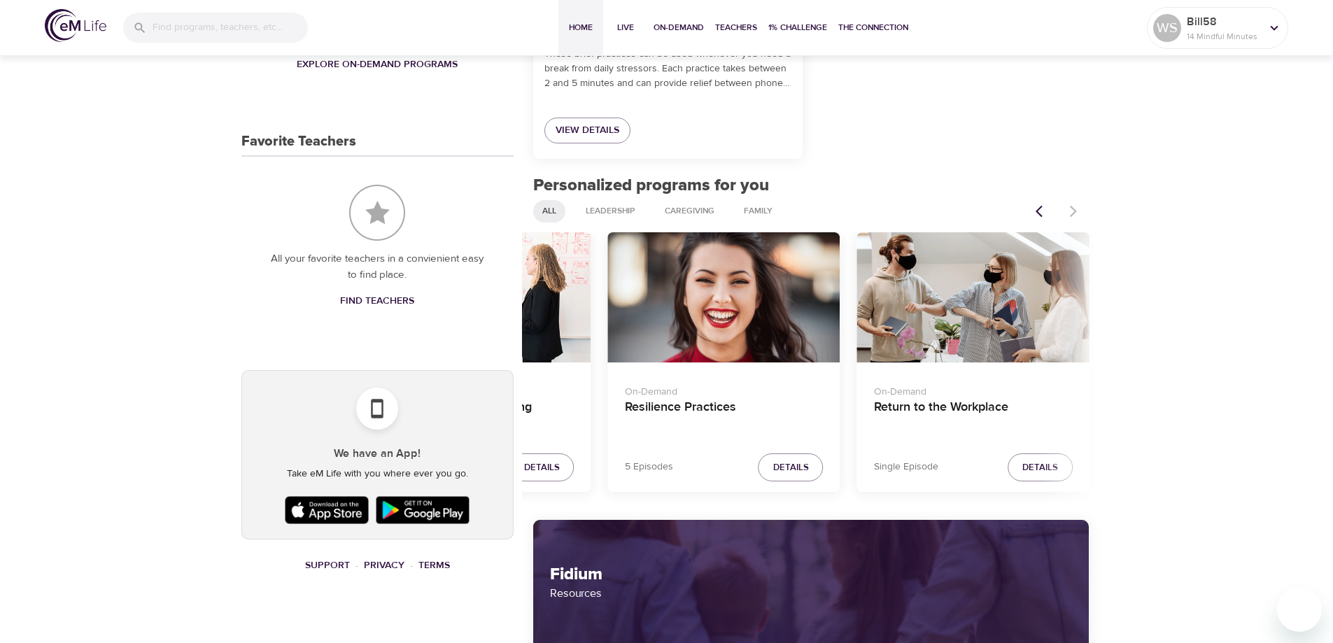
click at [1073, 211] on div at bounding box center [1058, 211] width 62 height 31
click at [943, 402] on h4 "Return to the Workplace" at bounding box center [973, 417] width 199 height 34
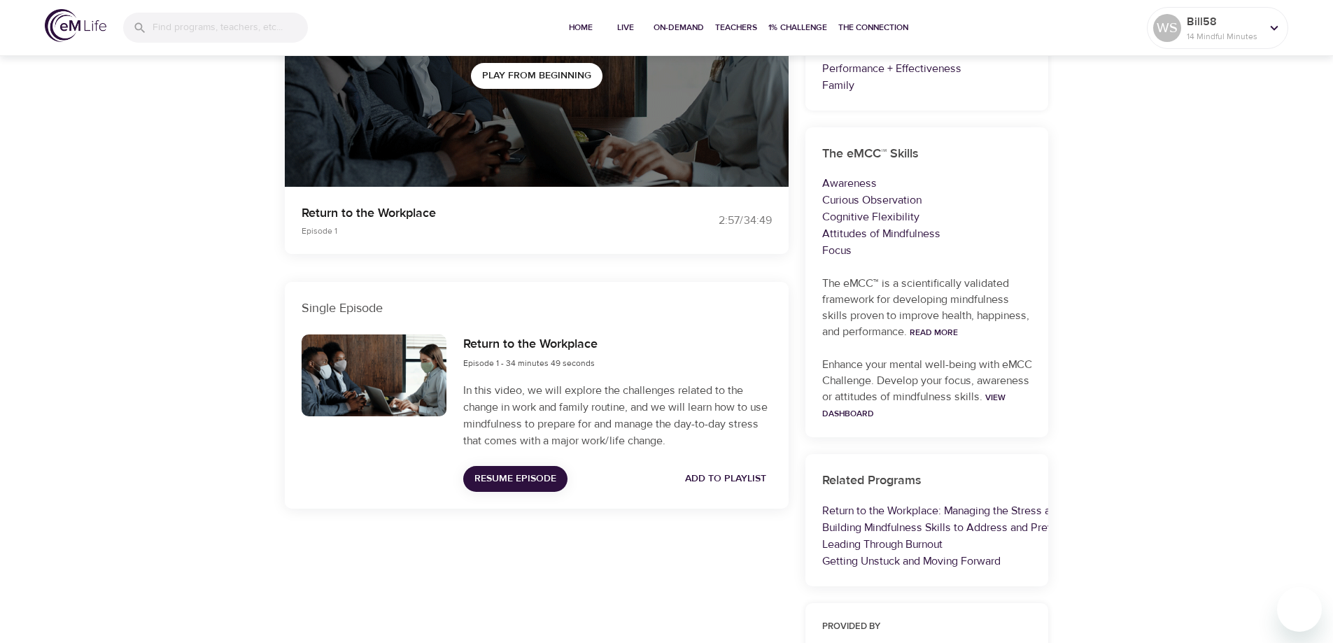
scroll to position [400, 0]
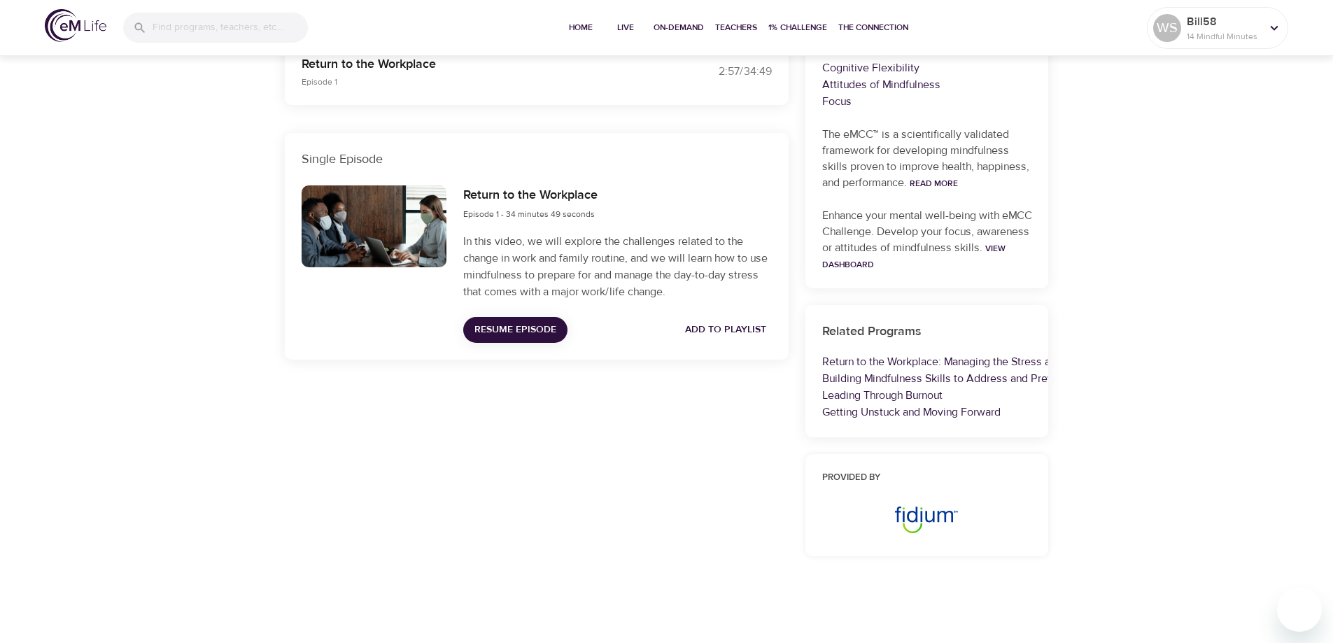
click at [550, 326] on span "Resume Episode" at bounding box center [515, 329] width 82 height 17
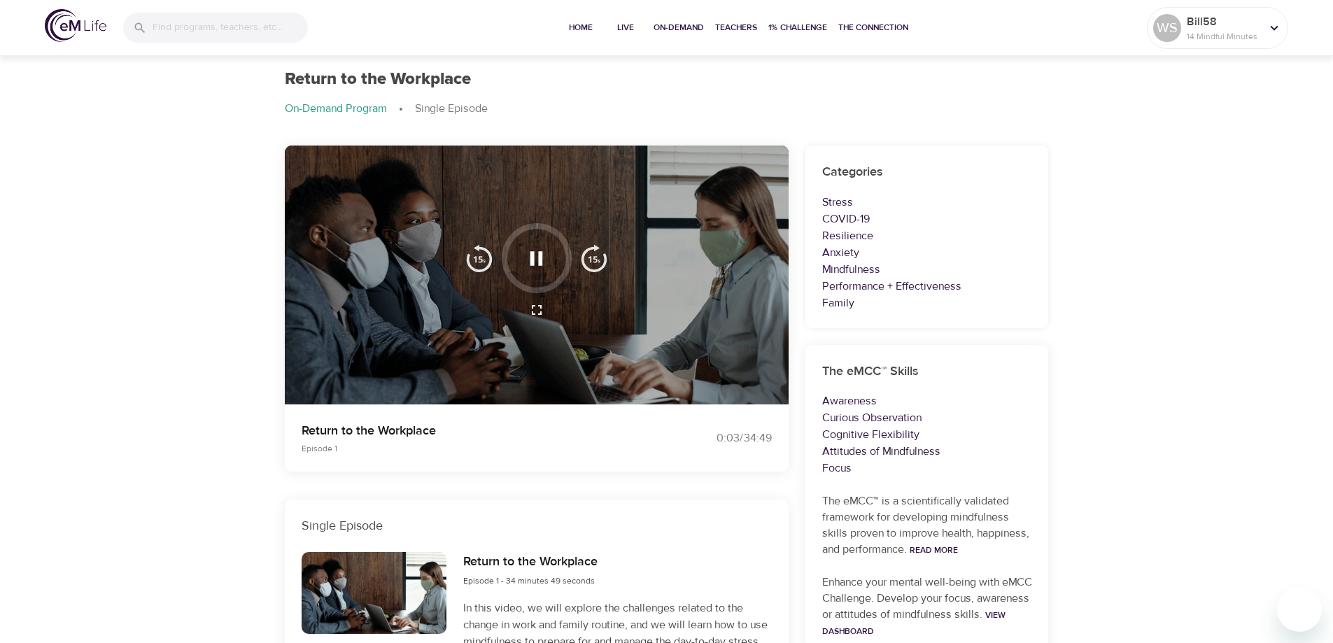
scroll to position [70, 0]
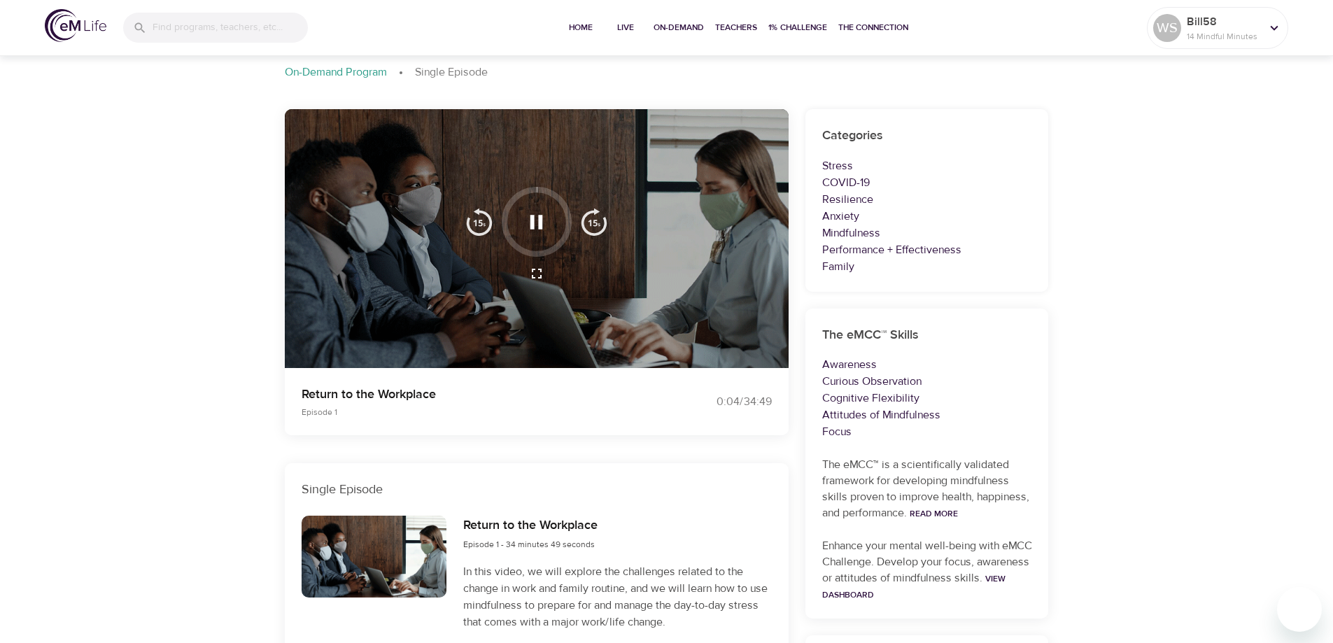
click at [447, 325] on div at bounding box center [537, 239] width 504 height 260
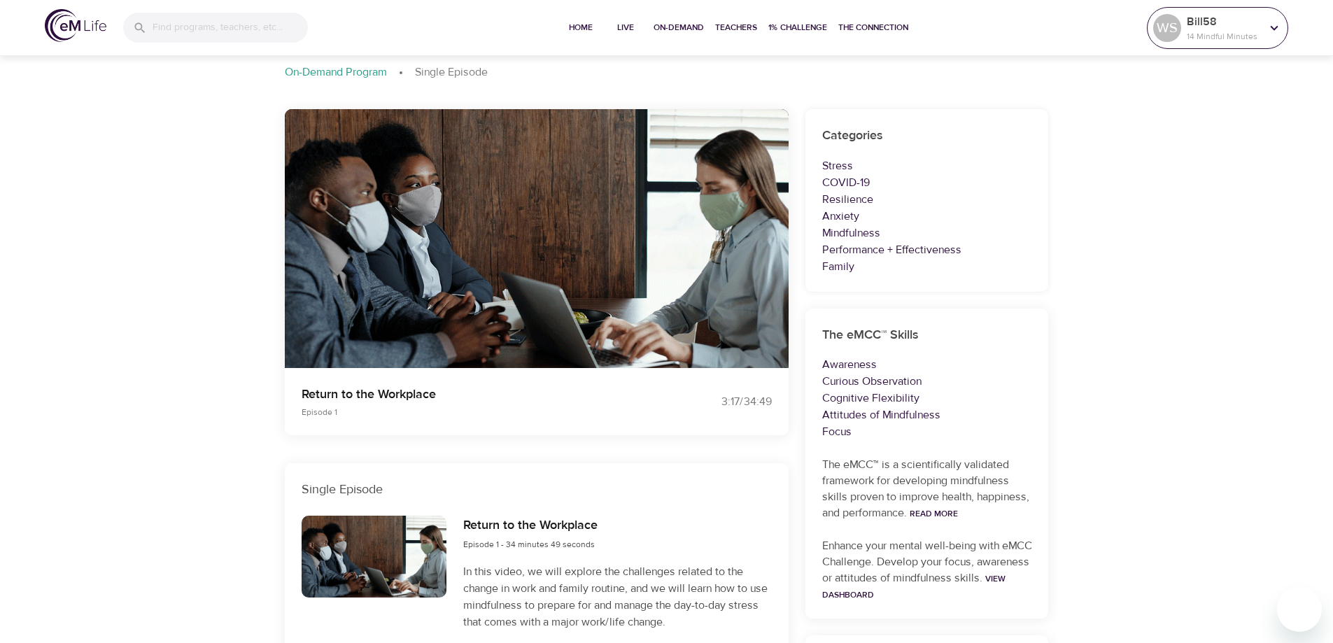
click at [1271, 29] on icon at bounding box center [1274, 27] width 15 height 15
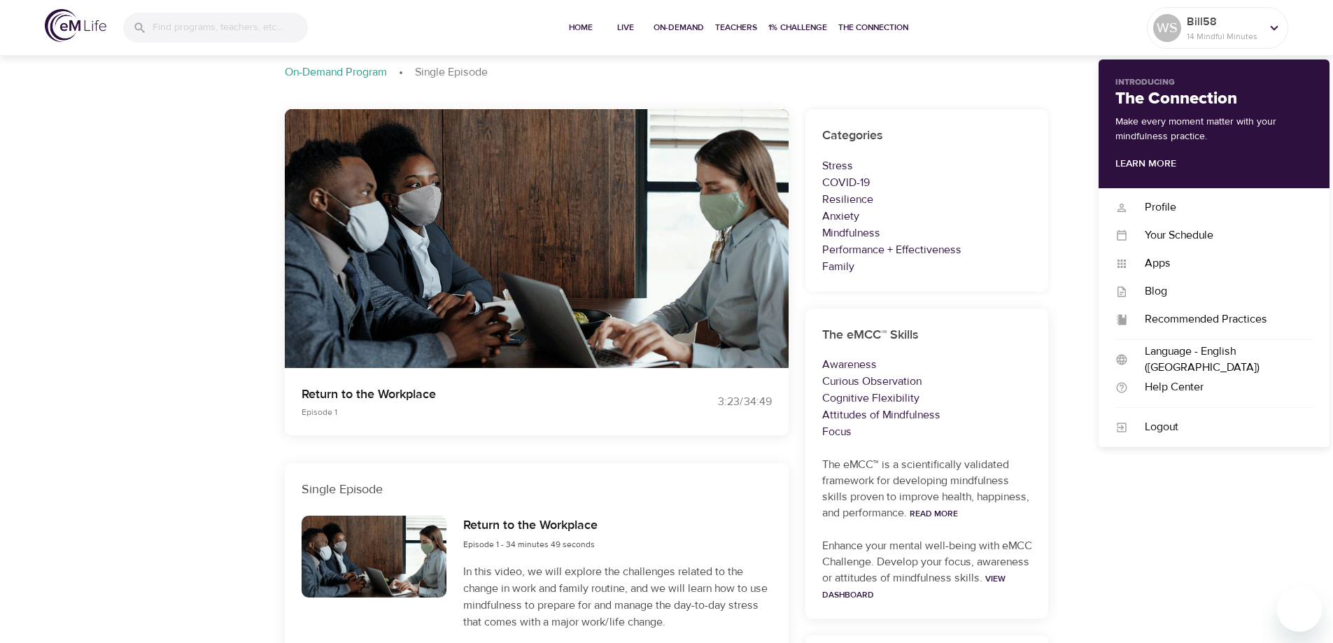
click at [1046, 22] on div "Home Live On-Demand Teachers 1% Challenge The Connection" at bounding box center [736, 28] width 822 height 56
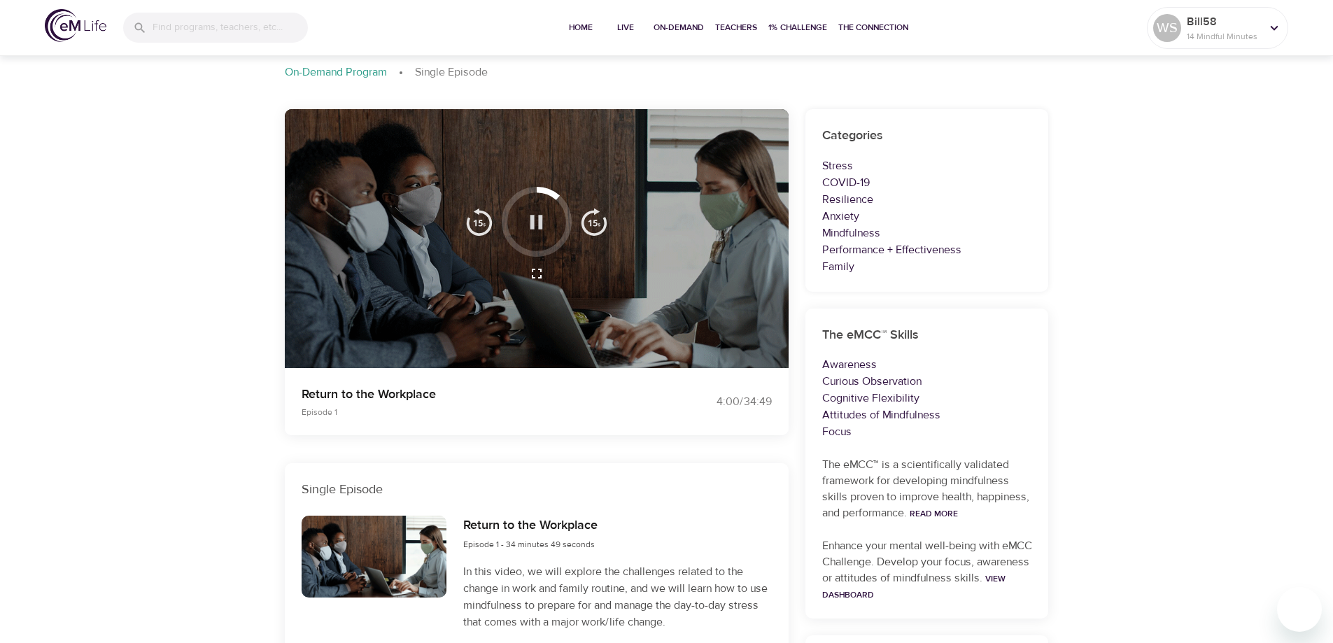
click at [541, 215] on icon "button" at bounding box center [536, 222] width 13 height 14
